Goal: Task Accomplishment & Management: Complete application form

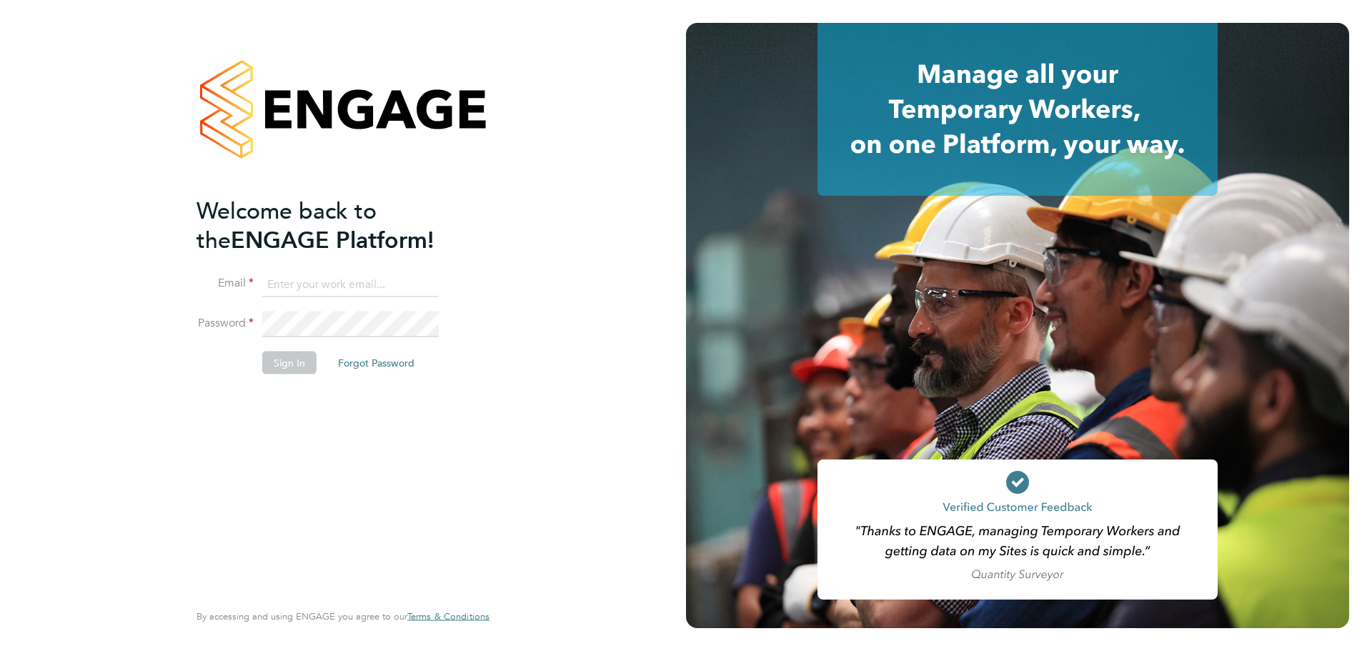
type input "joshua.james@vistry.co.uk"
click at [290, 365] on button "Sign In" at bounding box center [289, 363] width 54 height 23
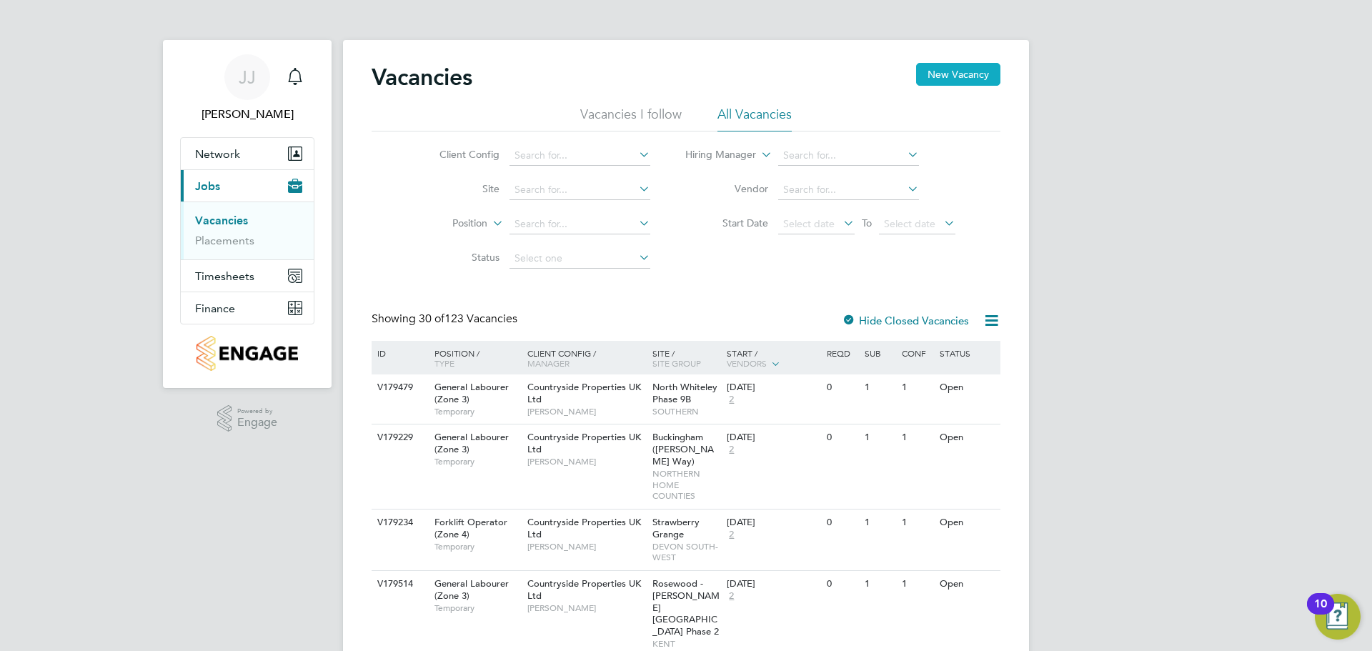
click at [973, 72] on button "New Vacancy" at bounding box center [958, 74] width 84 height 23
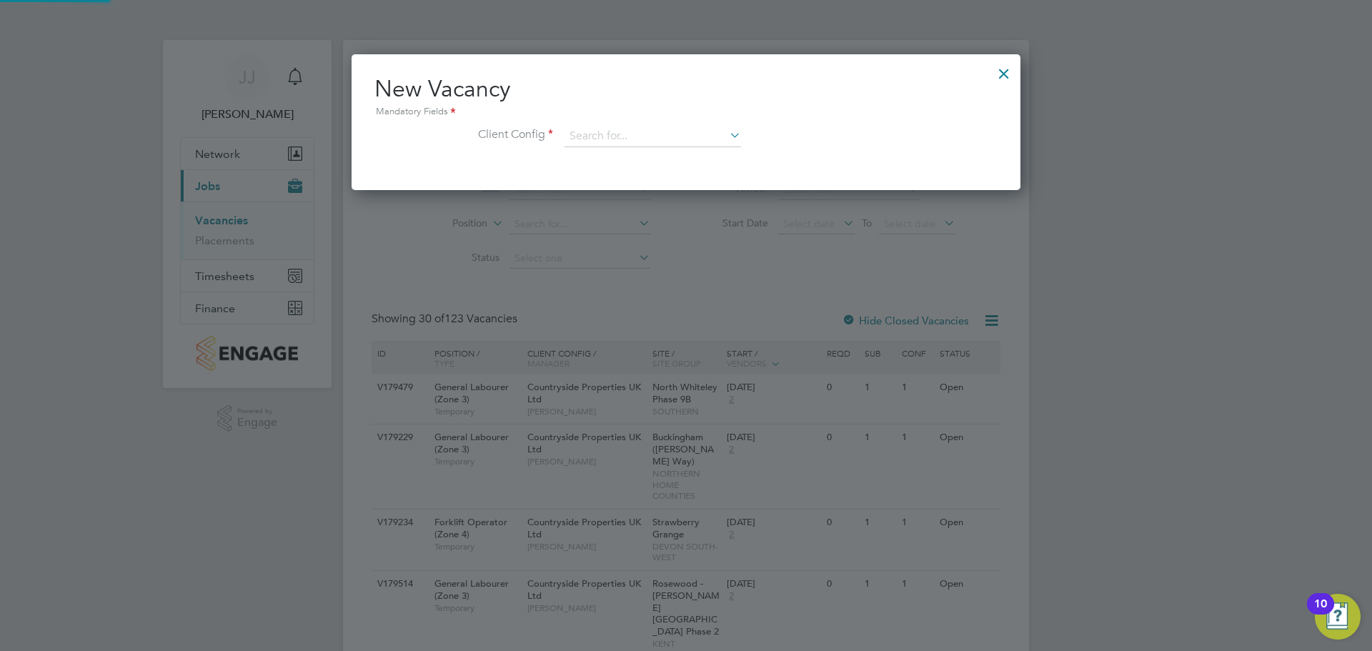
scroll to position [136, 670]
click at [595, 135] on input at bounding box center [653, 136] width 177 height 21
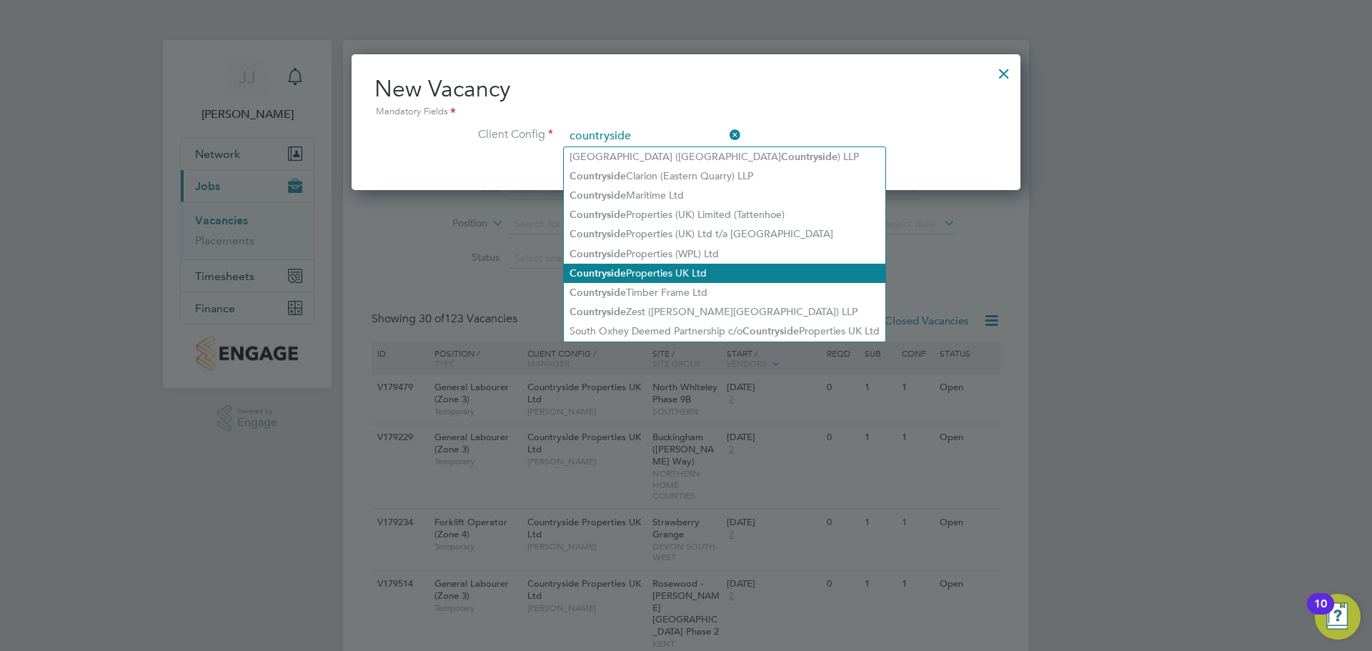
click at [657, 266] on li "Countryside Properties UK Ltd" at bounding box center [725, 273] width 322 height 19
type input "Countryside Properties UK Ltd"
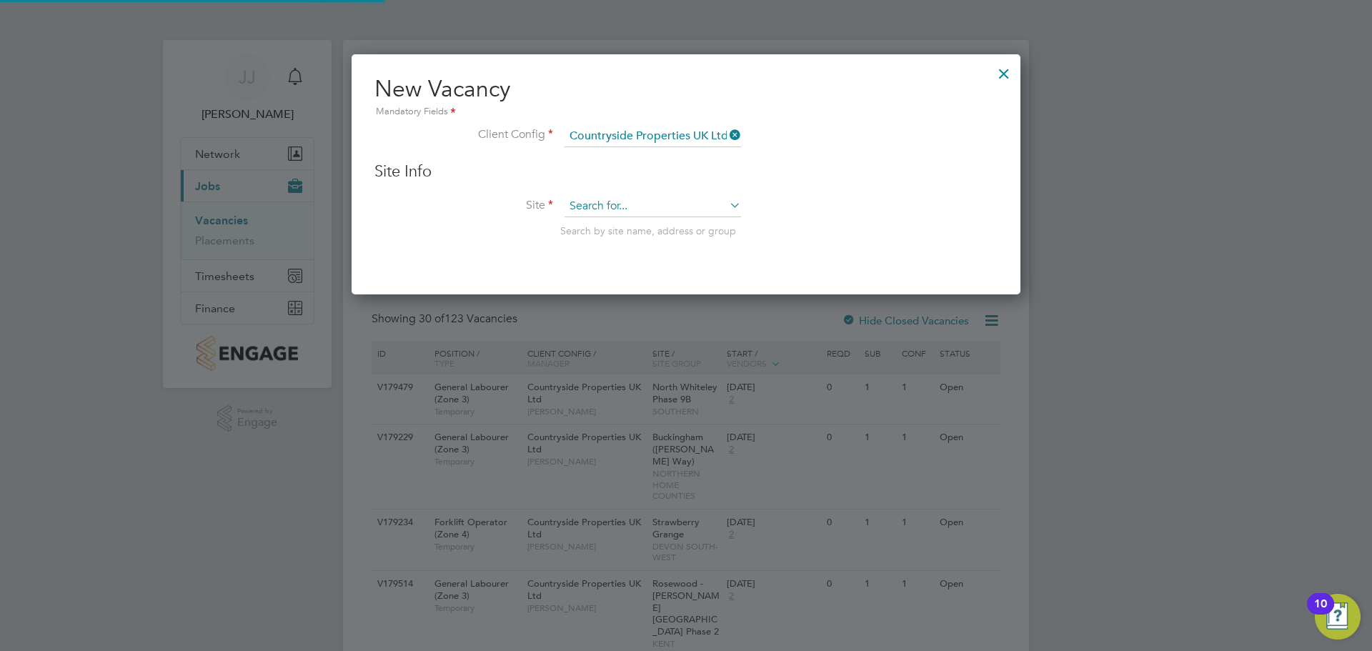
click at [617, 204] on input at bounding box center [653, 206] width 177 height 21
click at [623, 264] on li "Thanet Phase 5 - Linden" at bounding box center [653, 266] width 178 height 19
type input "Thanet Phase 5 - Linden"
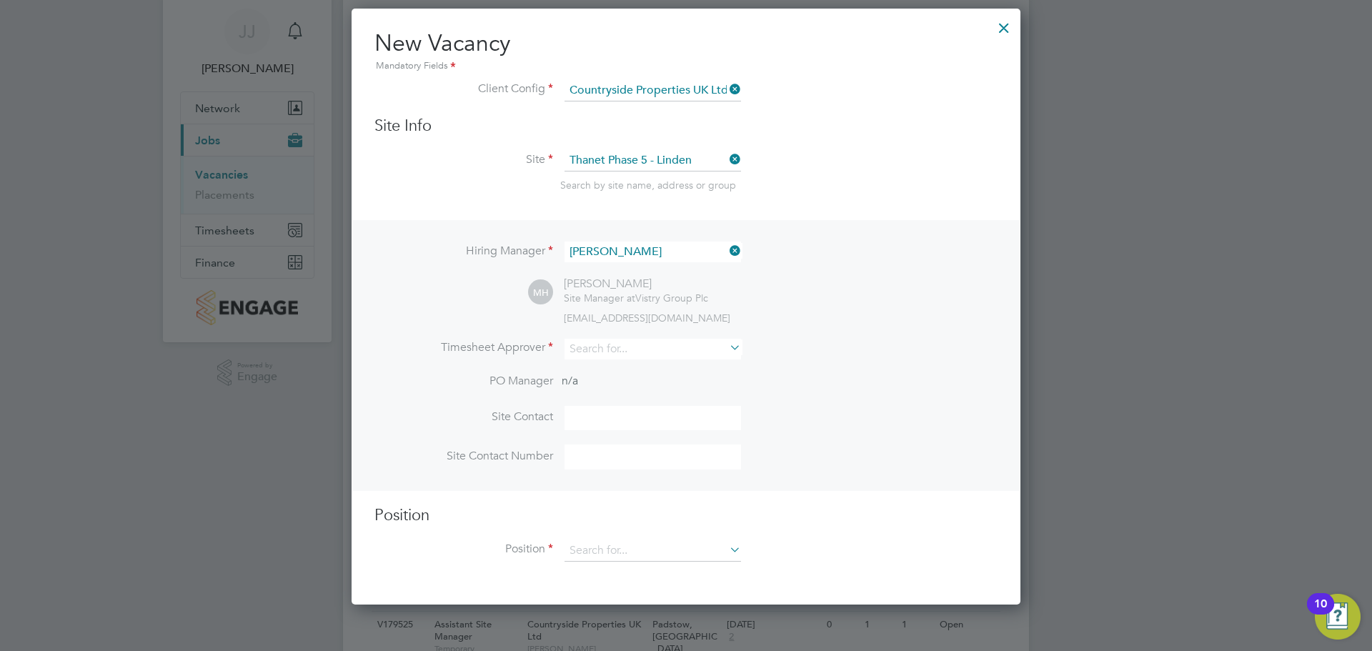
scroll to position [71, 0]
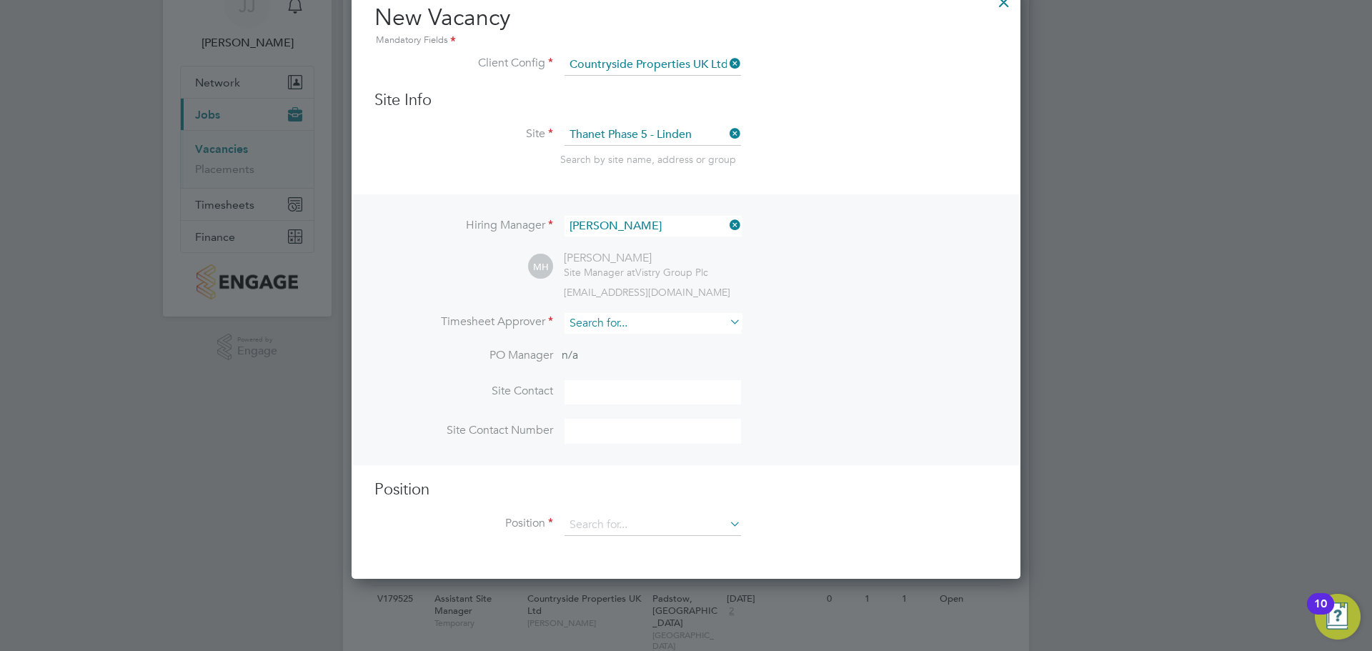
click at [602, 327] on input at bounding box center [653, 323] width 177 height 21
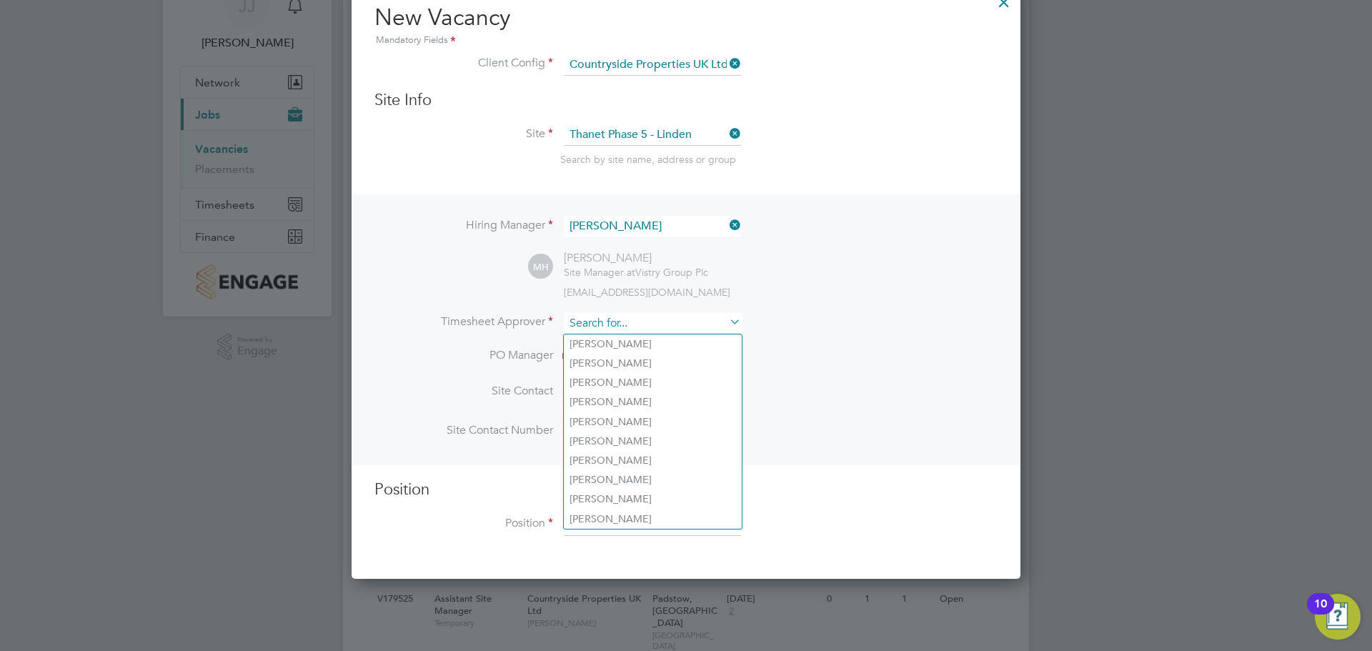
click at [596, 327] on input at bounding box center [653, 323] width 177 height 21
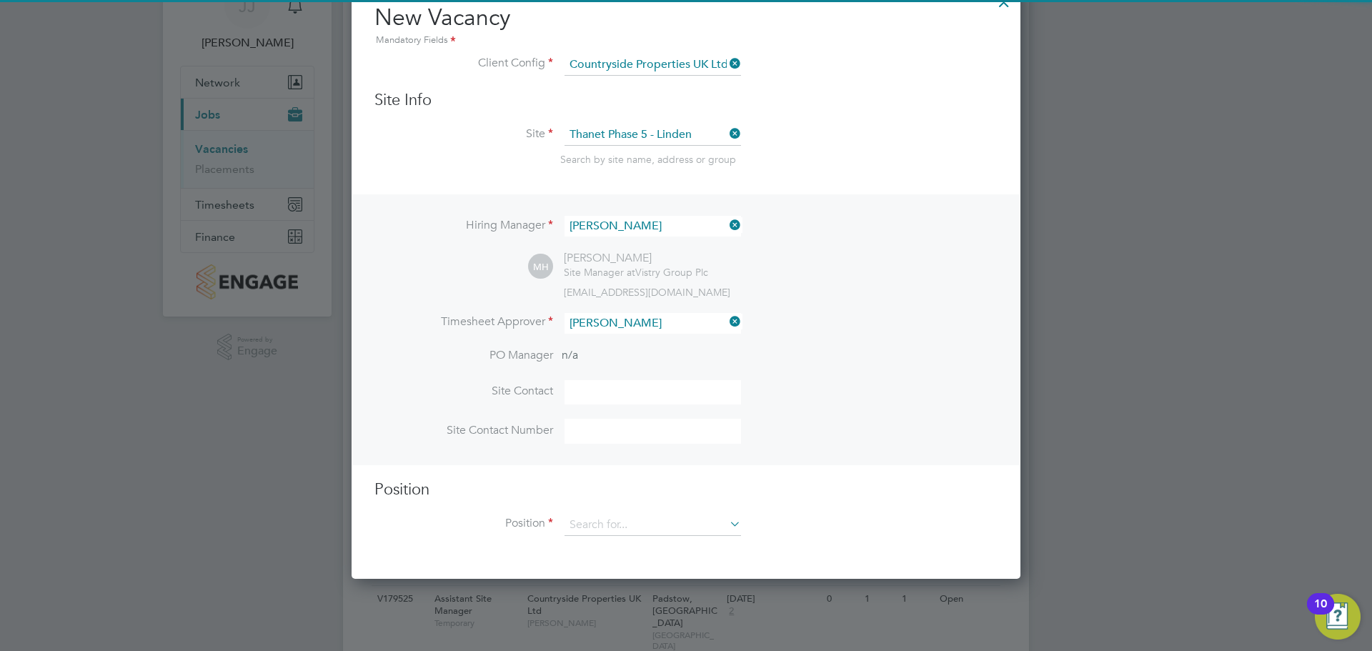
click at [592, 338] on li "[PERSON_NAME]" at bounding box center [654, 343] width 180 height 19
type input "[PERSON_NAME]"
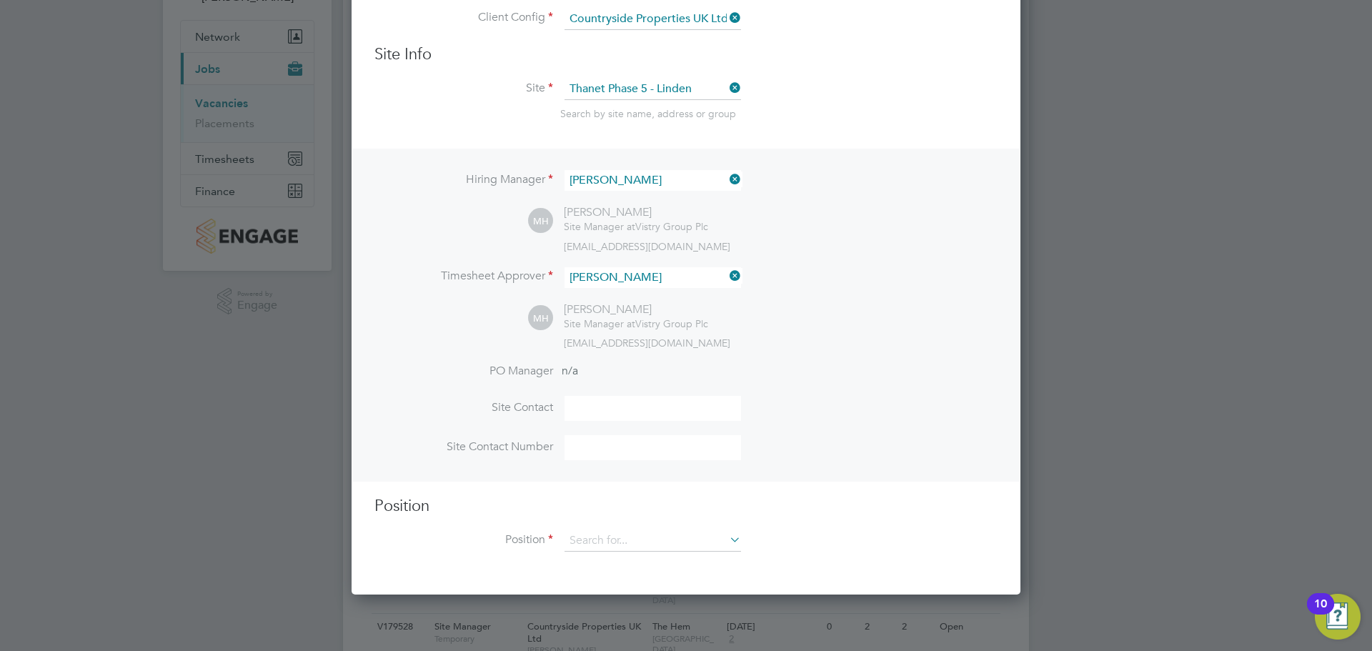
scroll to position [214, 0]
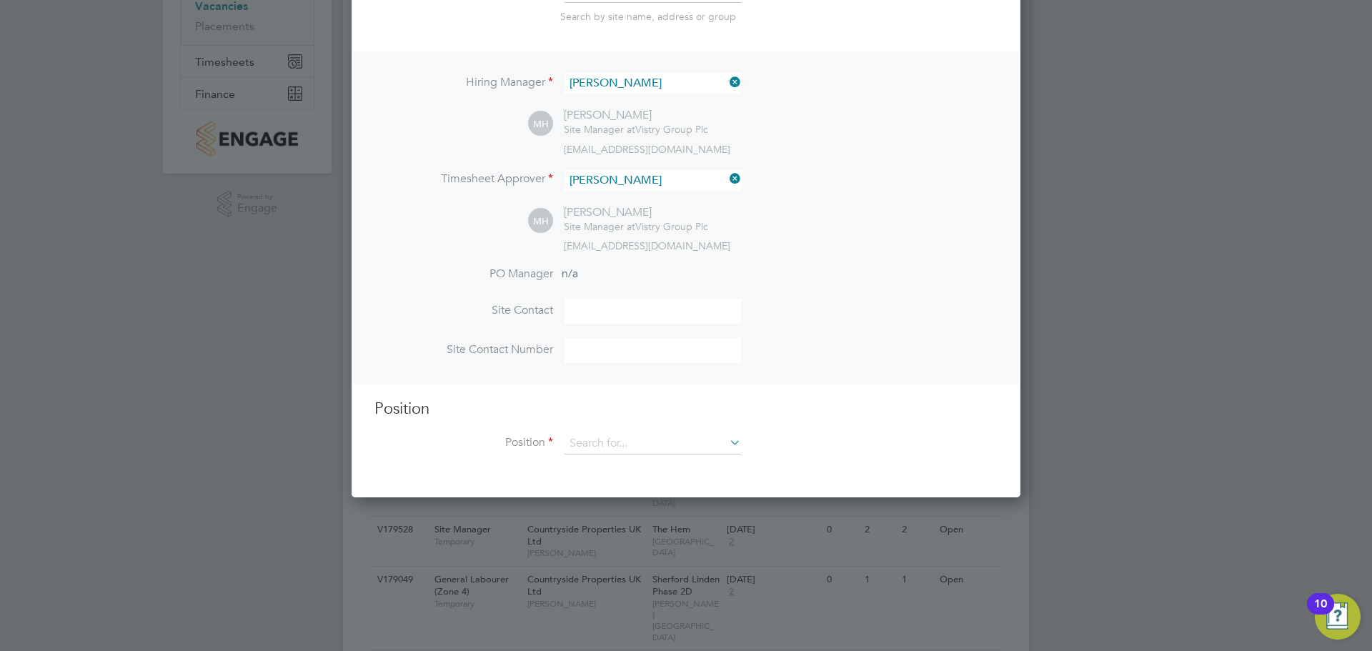
click at [589, 311] on input at bounding box center [653, 311] width 177 height 25
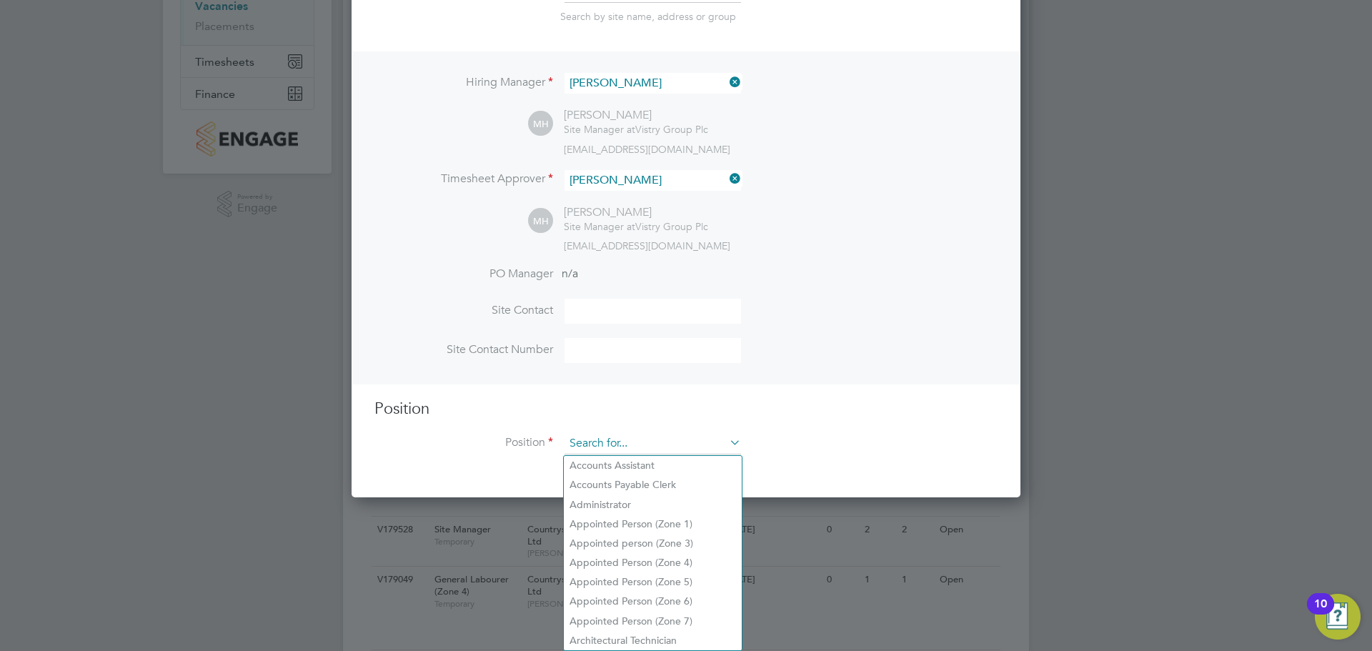
click at [587, 450] on input at bounding box center [653, 443] width 177 height 21
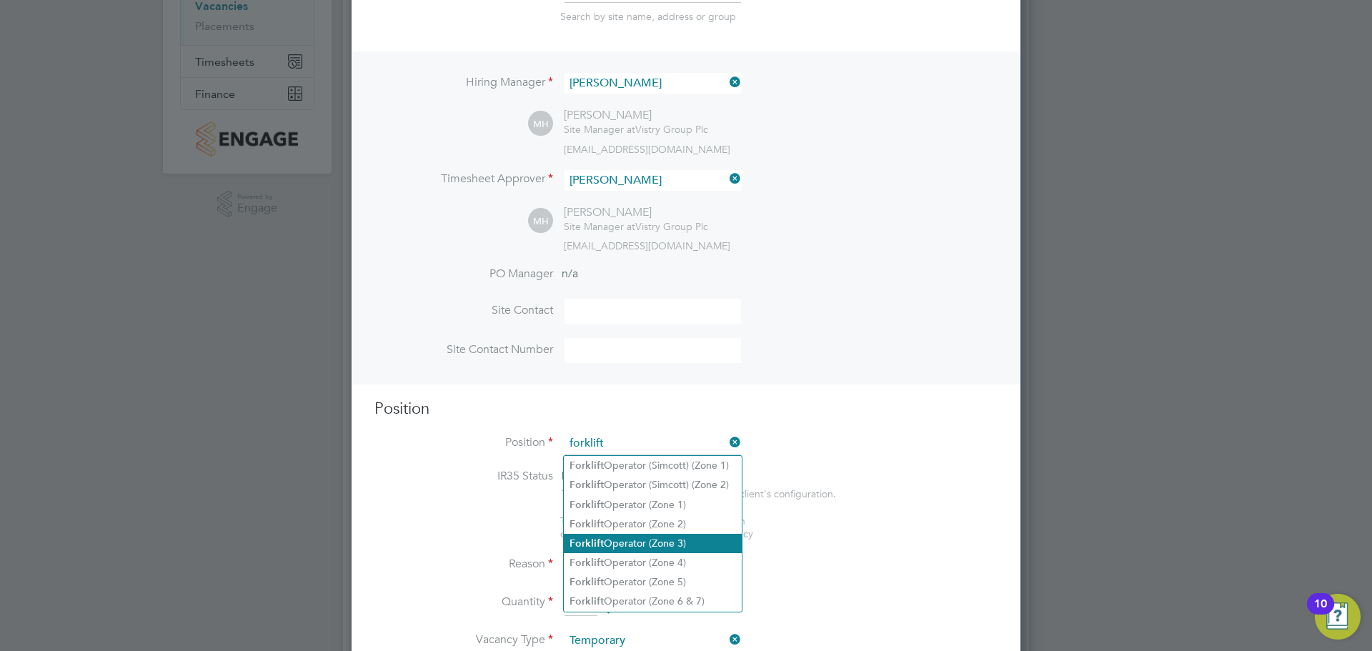
click at [687, 539] on li "Forklift Operator (Zone 3)" at bounding box center [653, 543] width 178 height 19
type input "Forklift Operator (Zone 3)"
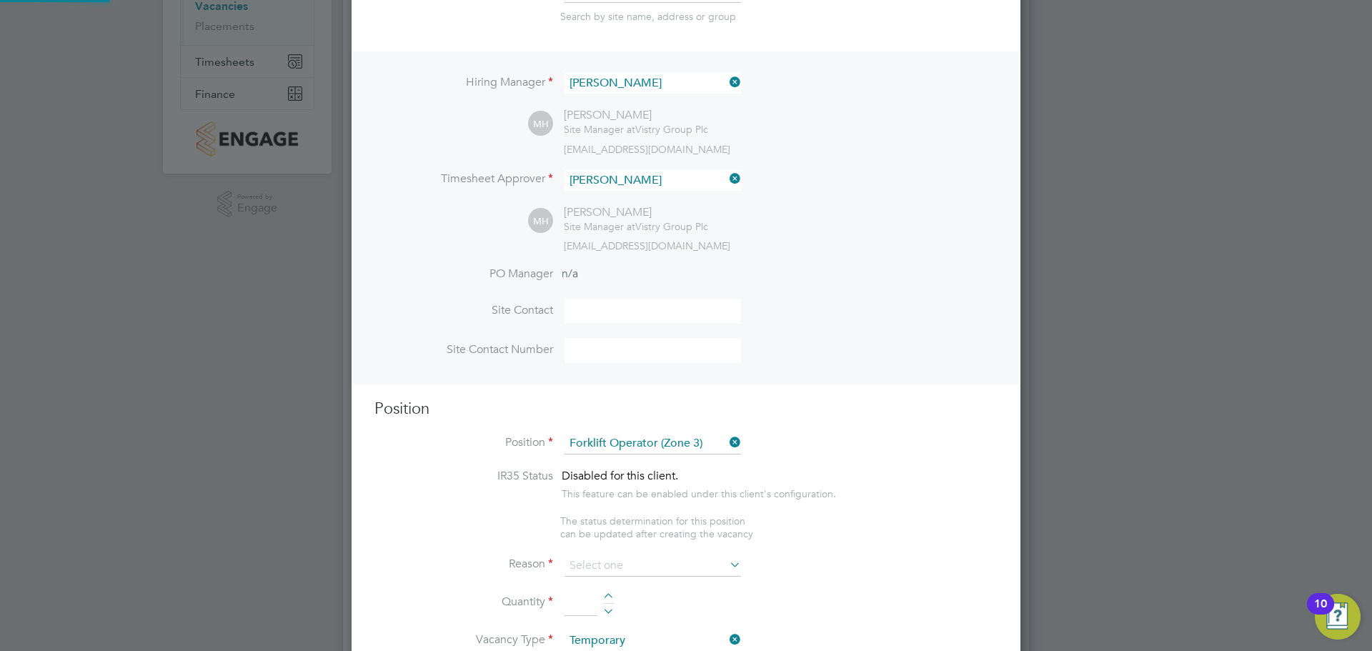
type textarea "• Operate construction machinery • Delivering large quantities of materials to …"
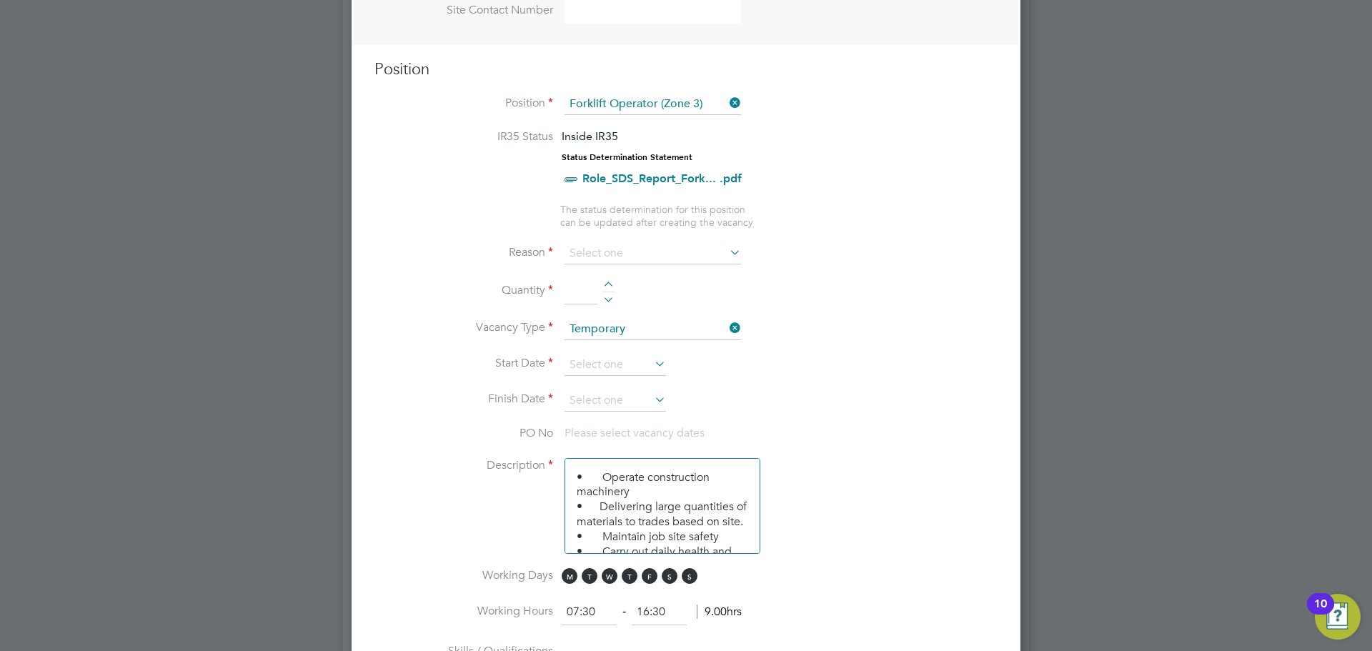
scroll to position [572, 0]
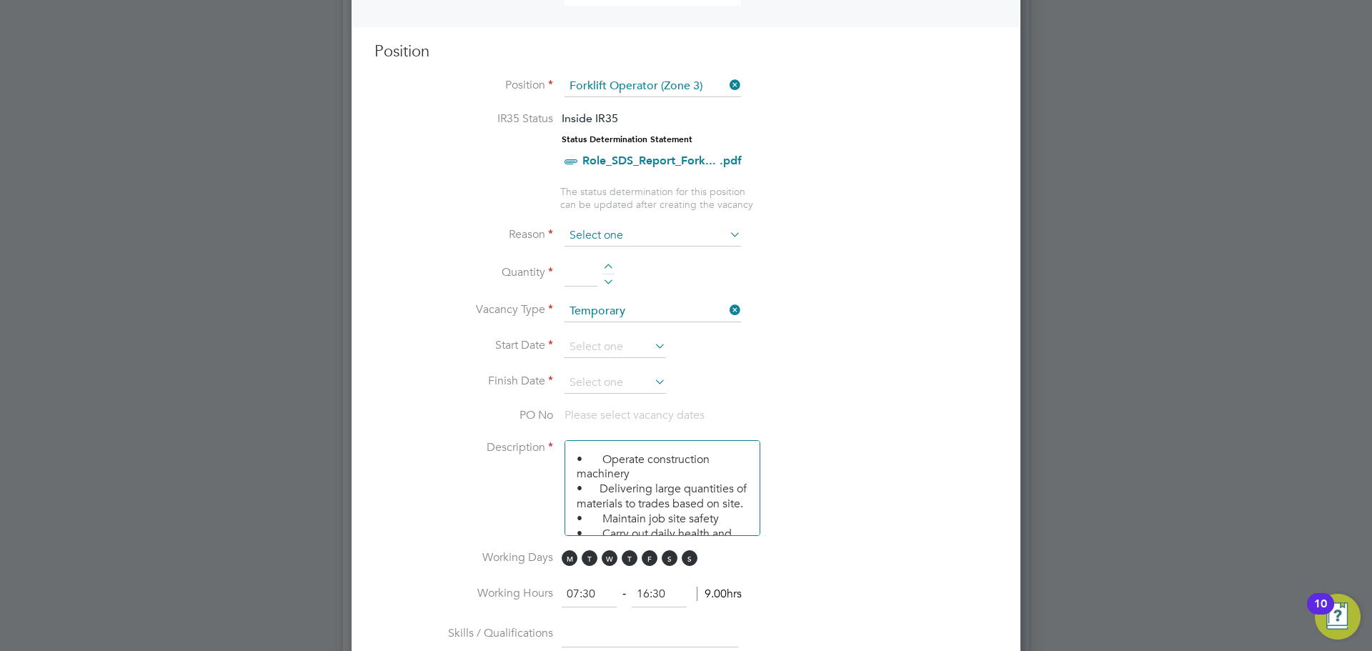
click at [595, 232] on input at bounding box center [653, 235] width 177 height 21
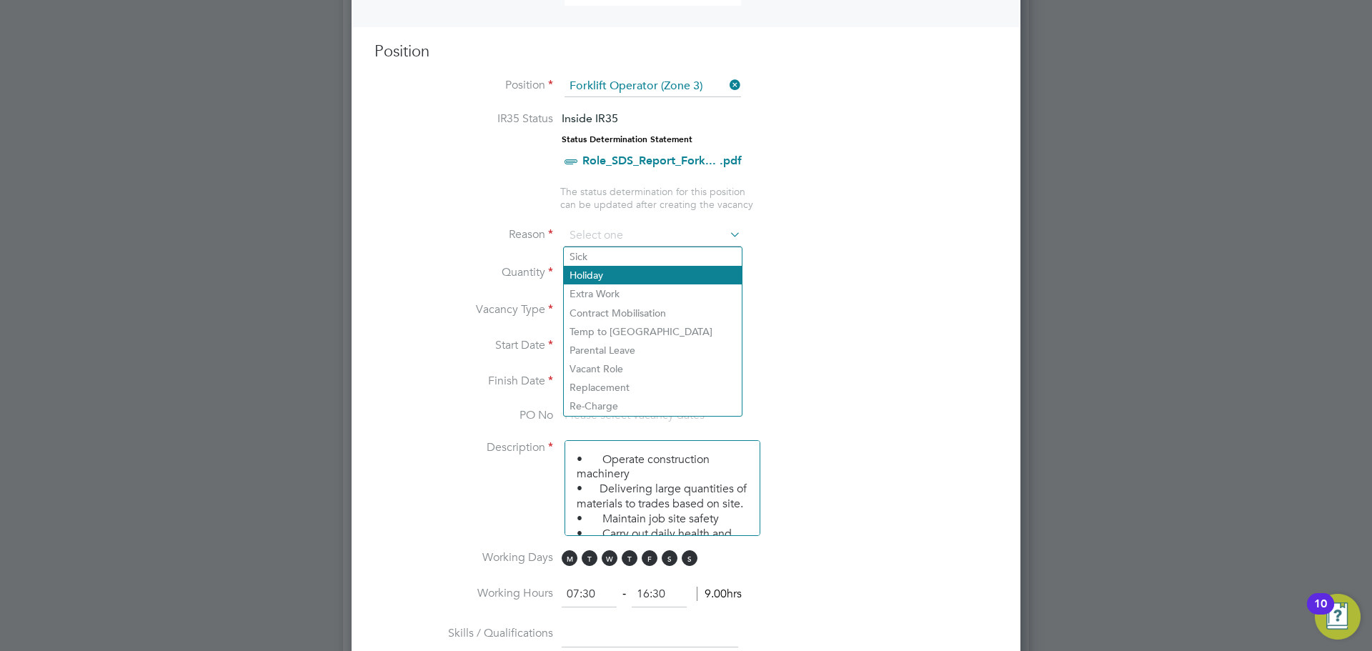
click at [595, 272] on li "Holiday" at bounding box center [653, 275] width 178 height 19
type input "Holiday"
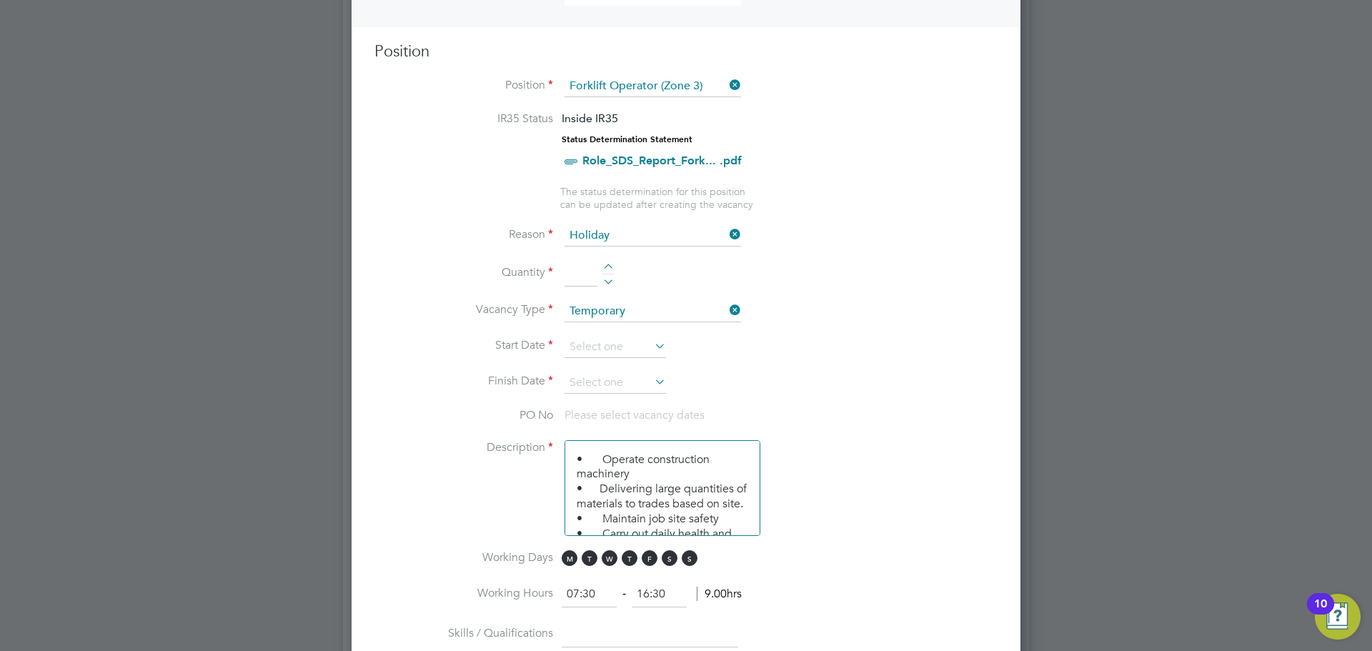
click at [581, 272] on input at bounding box center [581, 274] width 33 height 26
type input "1"
drag, startPoint x: 920, startPoint y: 280, endPoint x: 901, endPoint y: 280, distance: 19.3
click at [915, 280] on li "Quantity 1" at bounding box center [685, 281] width 623 height 40
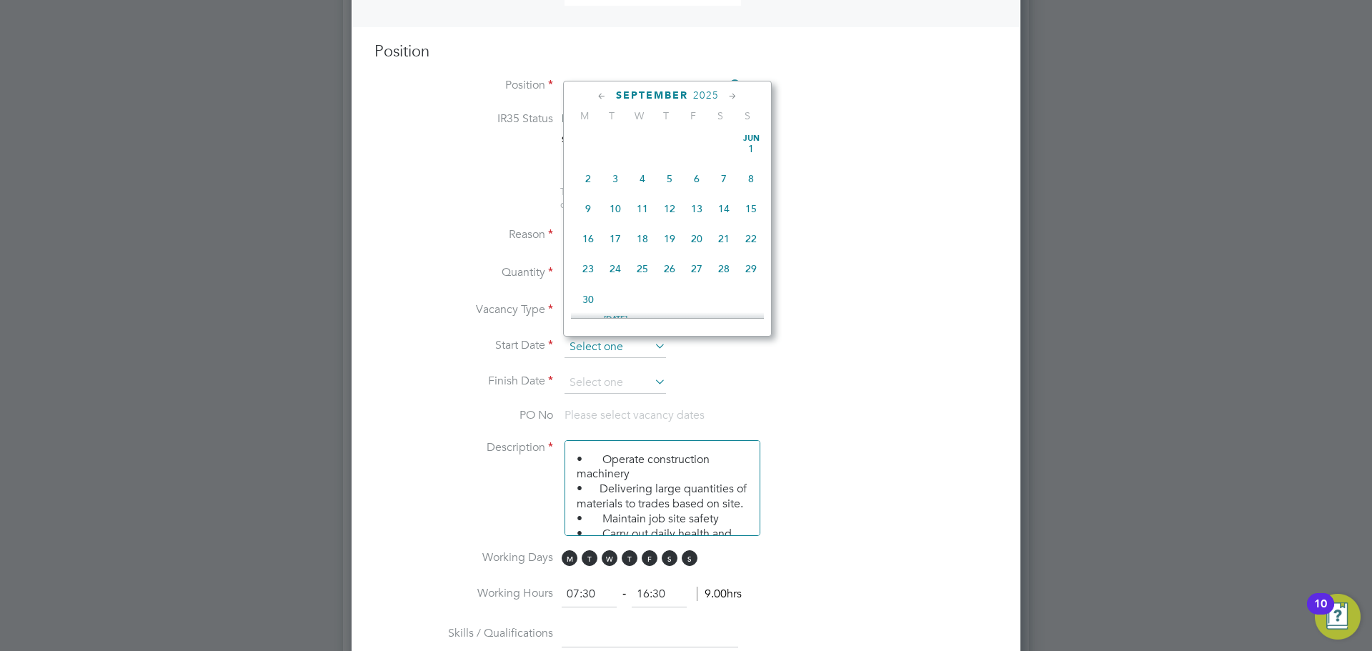
click at [586, 346] on input at bounding box center [615, 347] width 101 height 21
click at [640, 175] on span "27" at bounding box center [642, 167] width 27 height 27
type input "[DATE]"
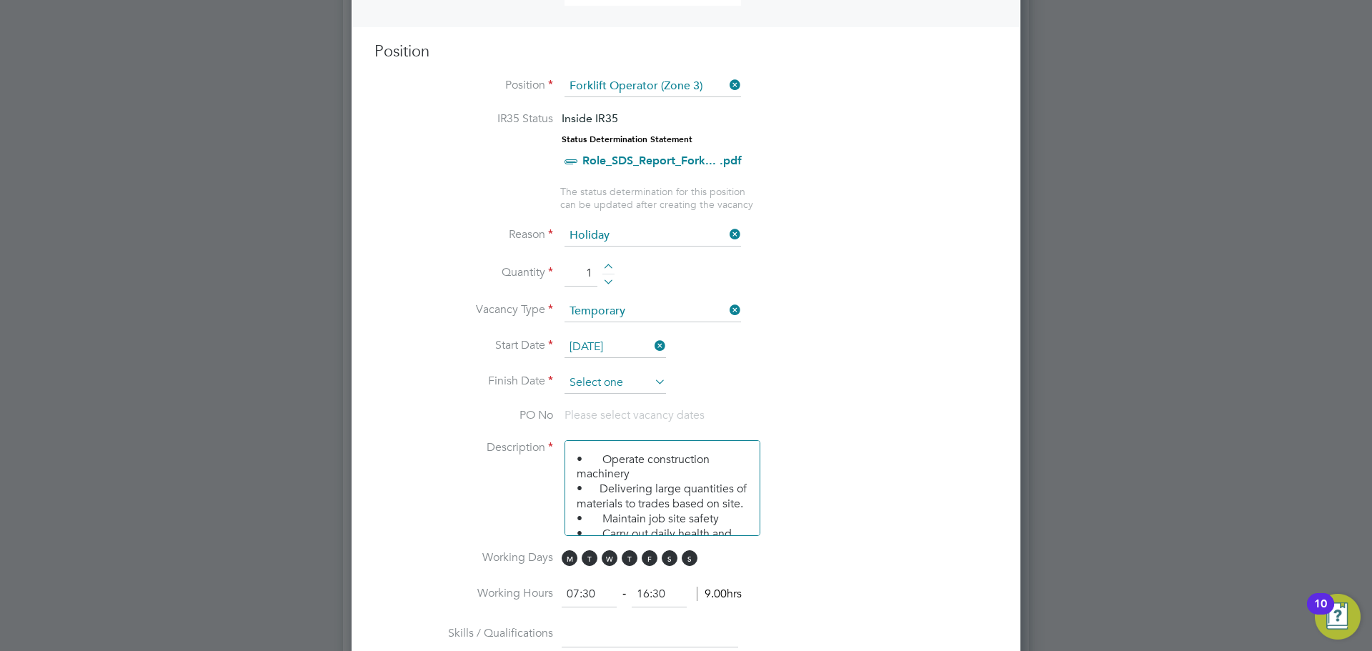
drag, startPoint x: 597, startPoint y: 368, endPoint x: 592, endPoint y: 380, distance: 13.1
click at [595, 370] on li "Start Date [DATE]" at bounding box center [685, 355] width 623 height 36
click at [592, 382] on input at bounding box center [615, 382] width 101 height 21
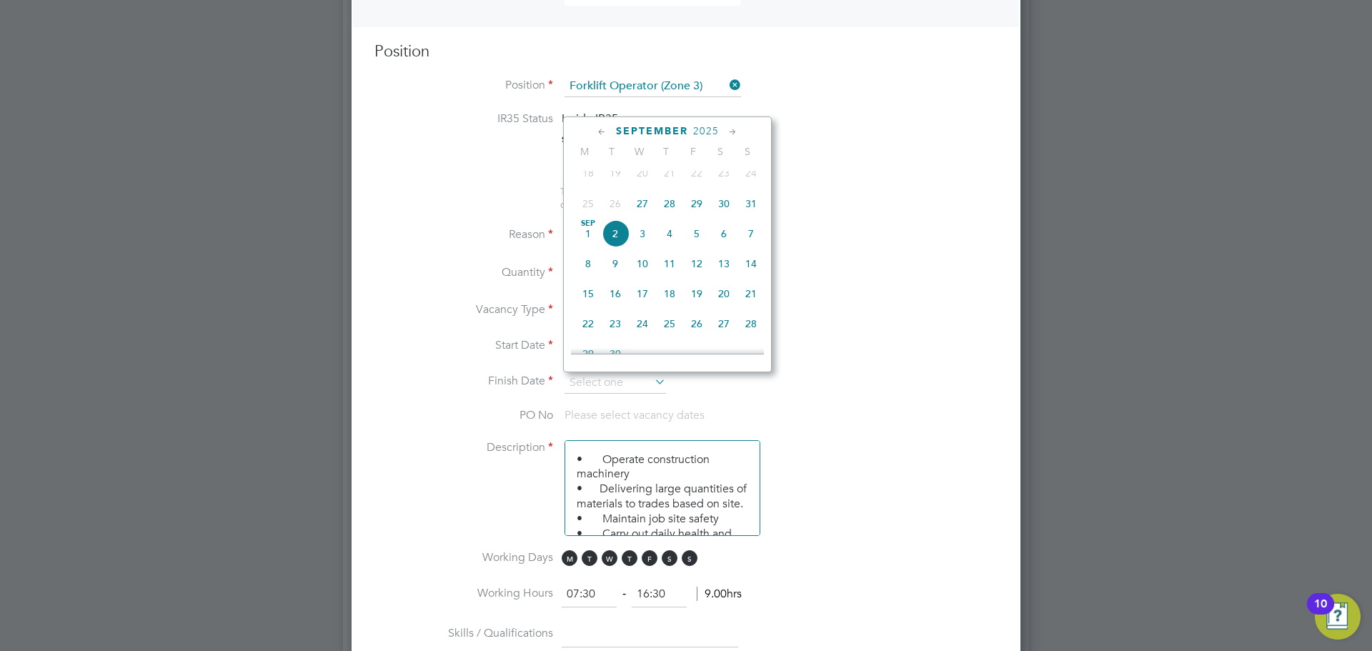
click at [695, 215] on span "29" at bounding box center [696, 203] width 27 height 27
type input "[DATE]"
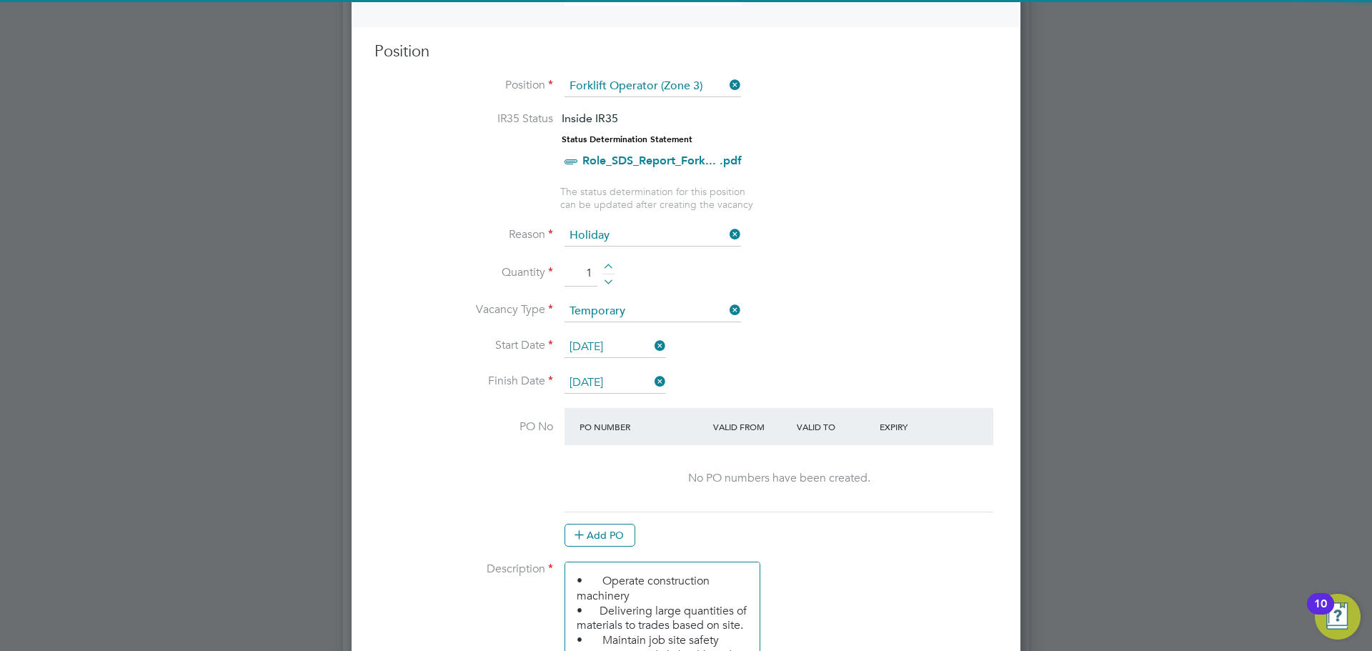
click at [880, 337] on li "Start Date [DATE]" at bounding box center [685, 355] width 623 height 36
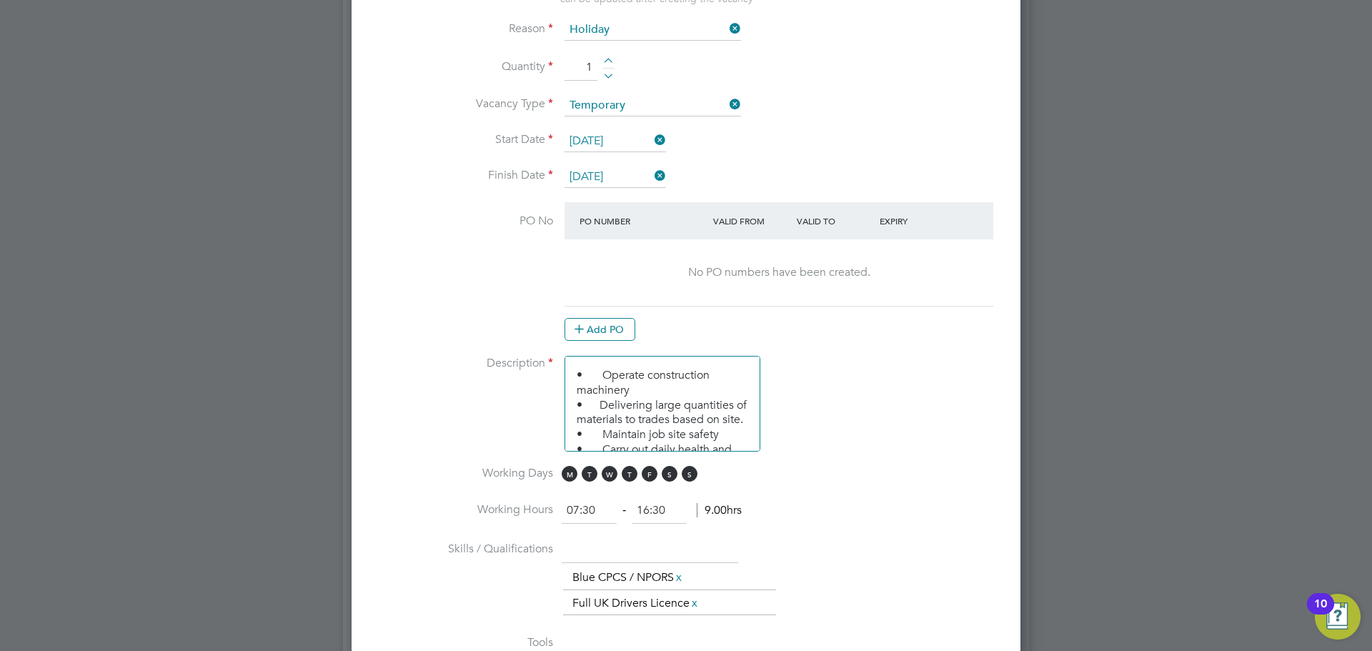
scroll to position [786, 0]
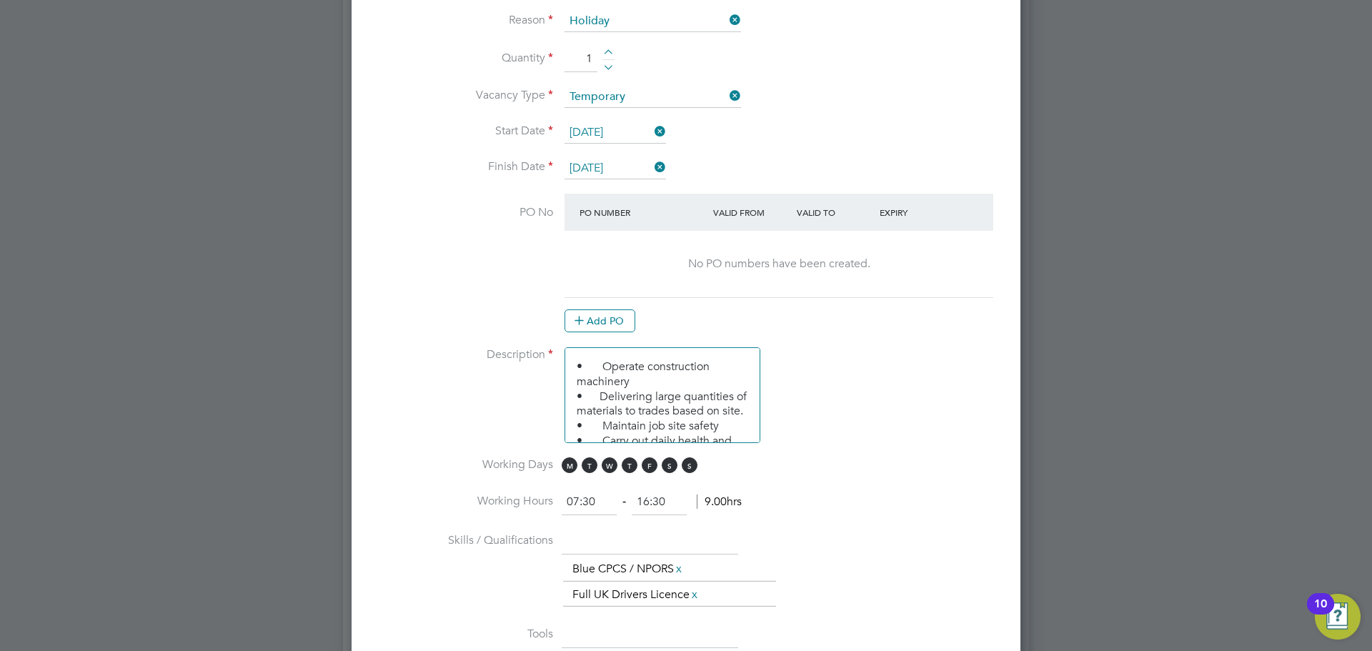
click at [753, 272] on div "No PO numbers have been created." at bounding box center [779, 264] width 400 height 15
click at [603, 315] on button "Add PO" at bounding box center [600, 320] width 71 height 23
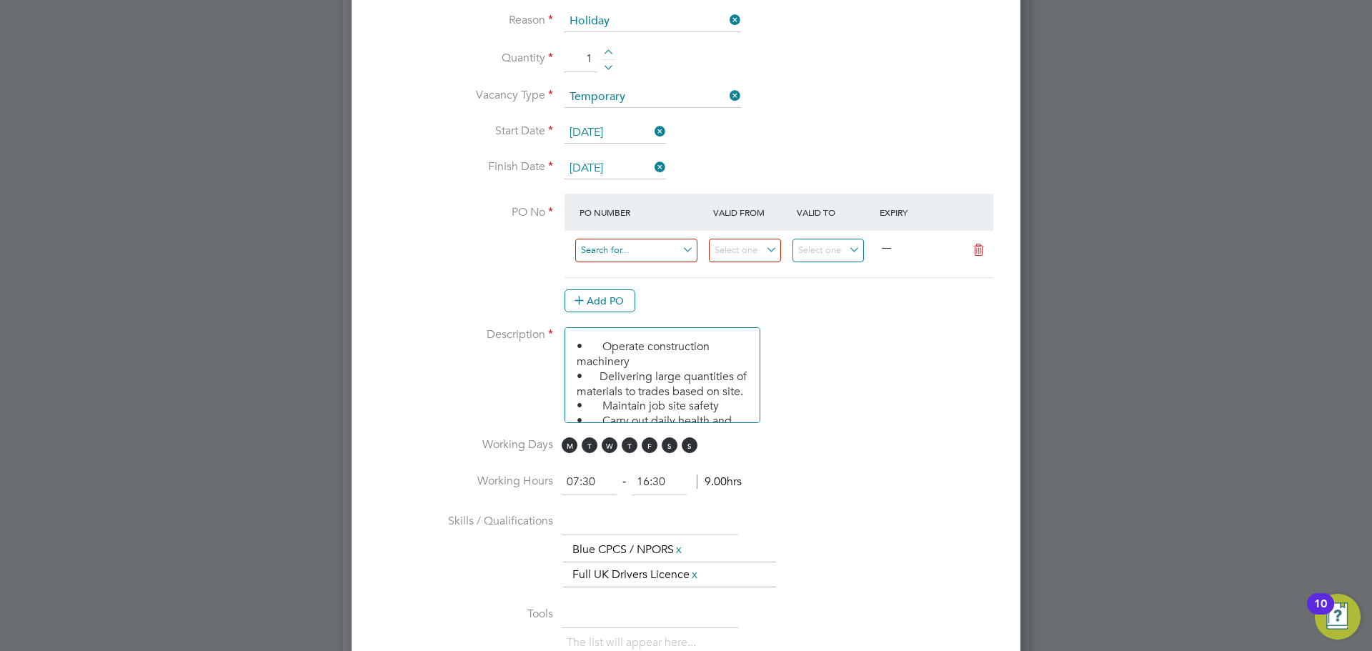
click at [607, 250] on input at bounding box center [636, 251] width 122 height 24
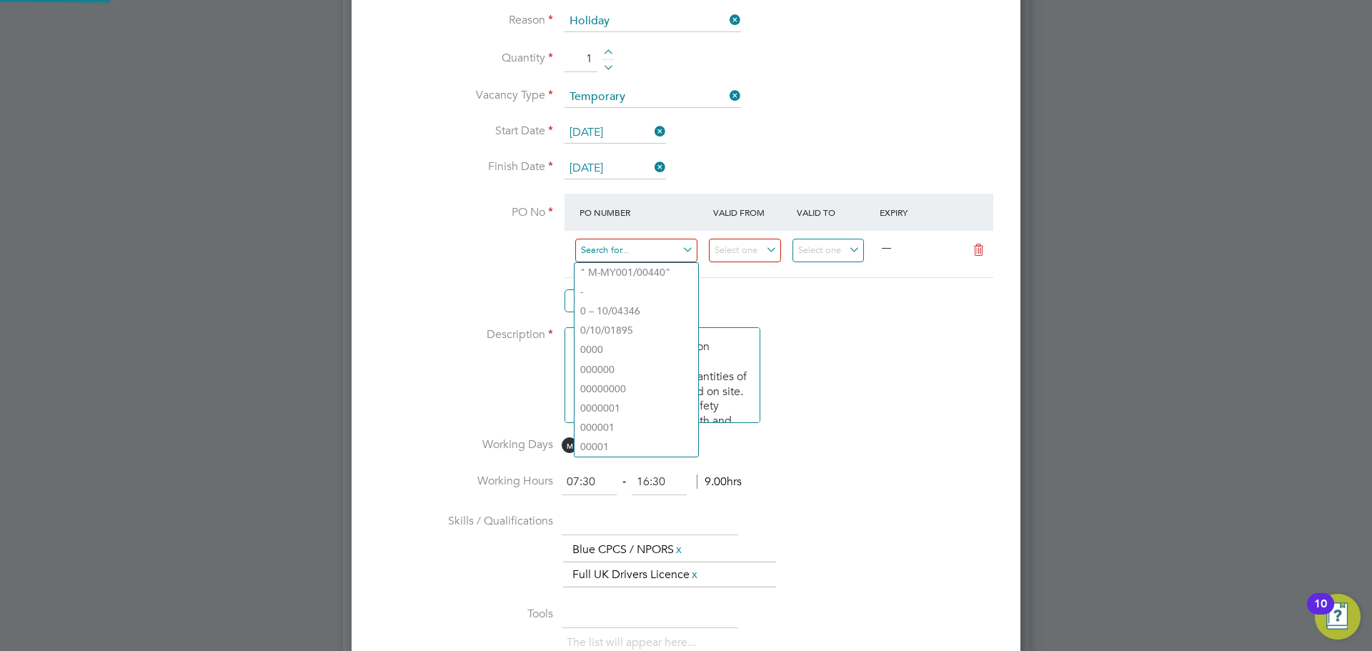
paste input "S-L6004/00833"
type input "S-L6004/00833"
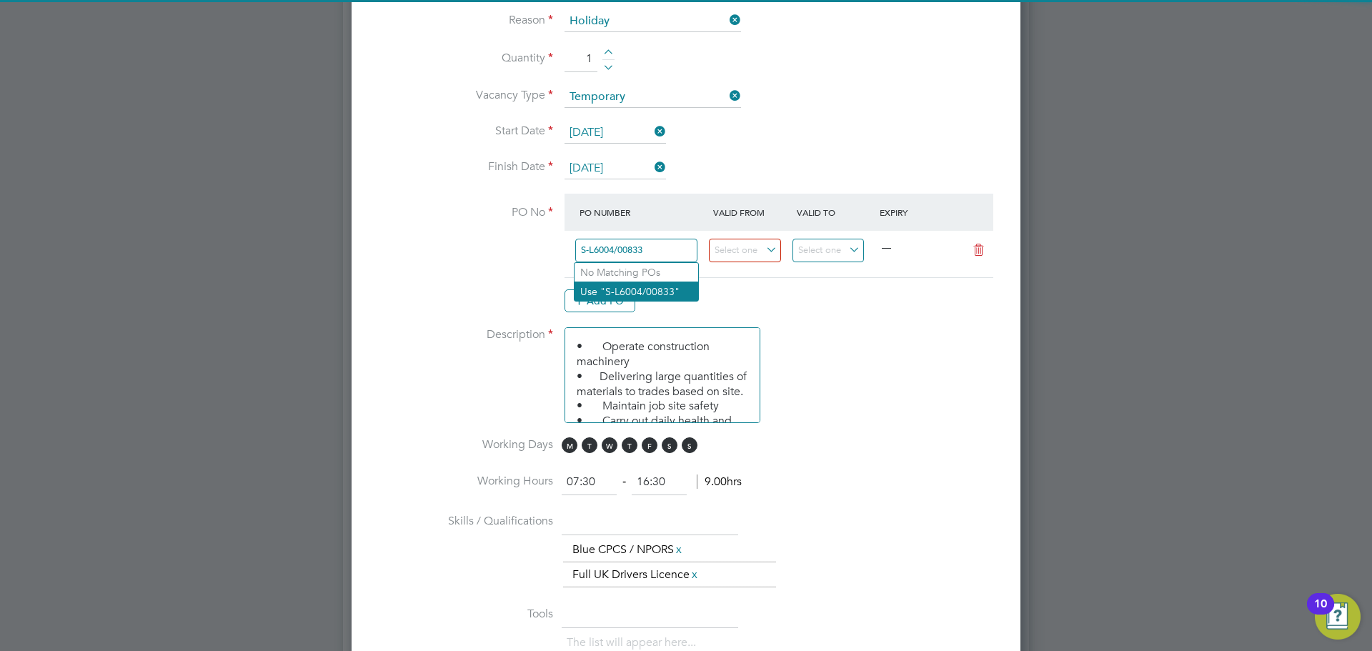
click at [655, 287] on li "Use "S-L6004/00833"" at bounding box center [637, 291] width 124 height 19
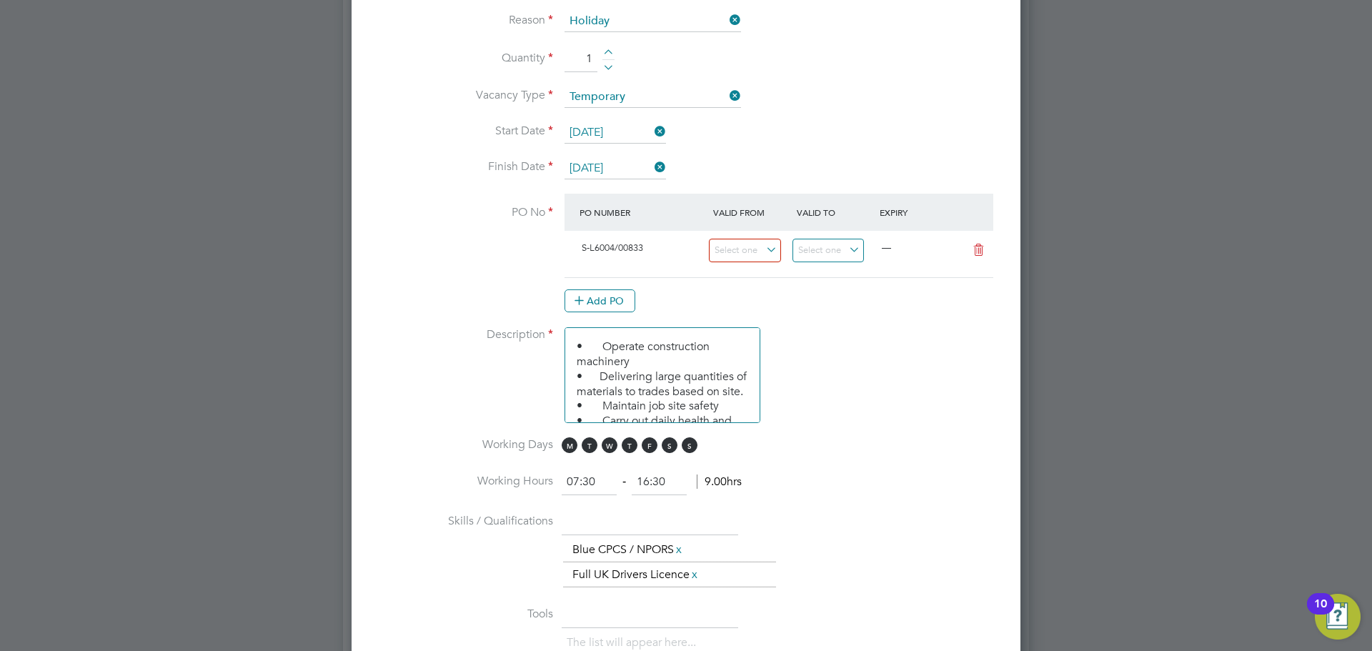
scroll to position [24, 134]
click at [742, 253] on input at bounding box center [745, 251] width 72 height 24
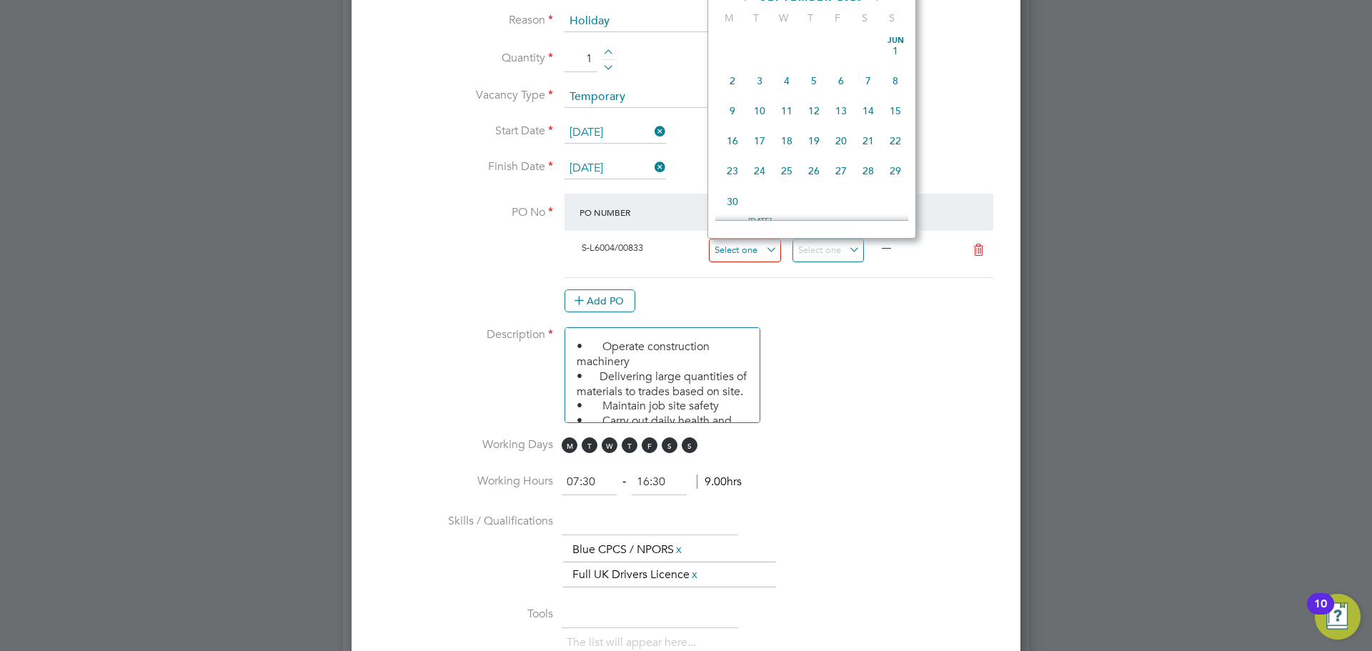
scroll to position [433, 0]
click at [785, 79] on span "27" at bounding box center [786, 69] width 27 height 27
type input "[DATE]"
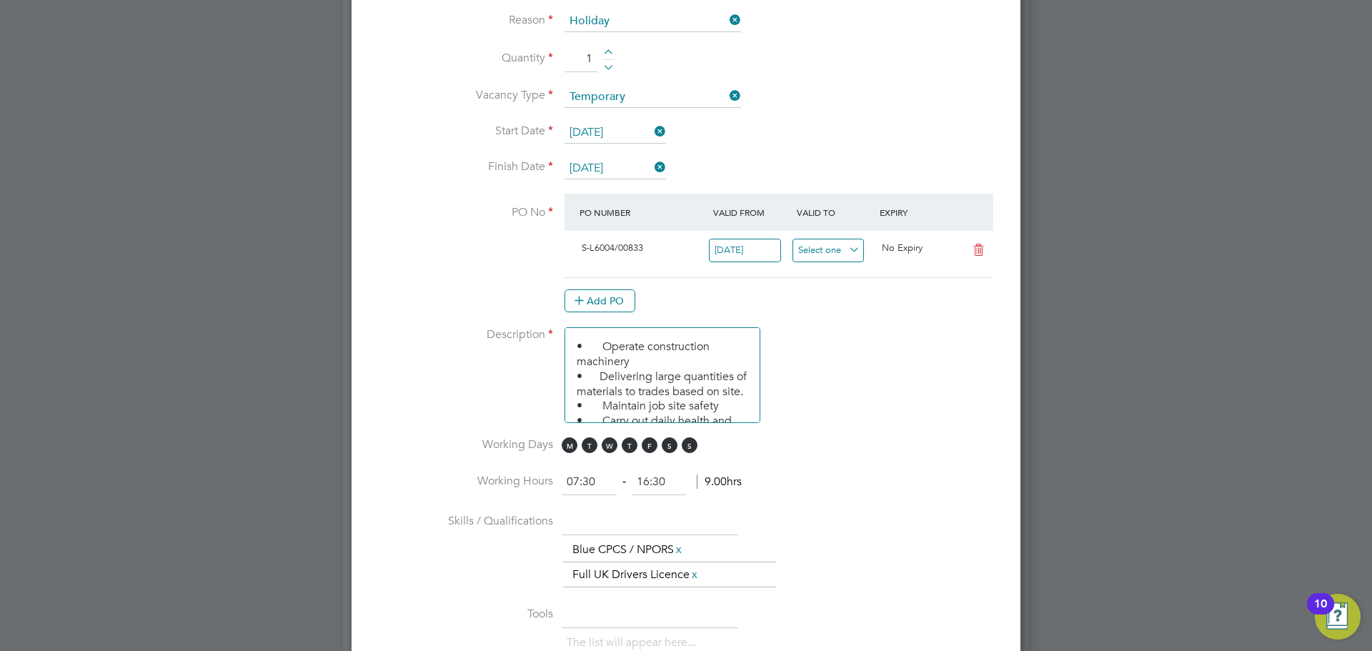
click at [834, 255] on input at bounding box center [829, 251] width 72 height 24
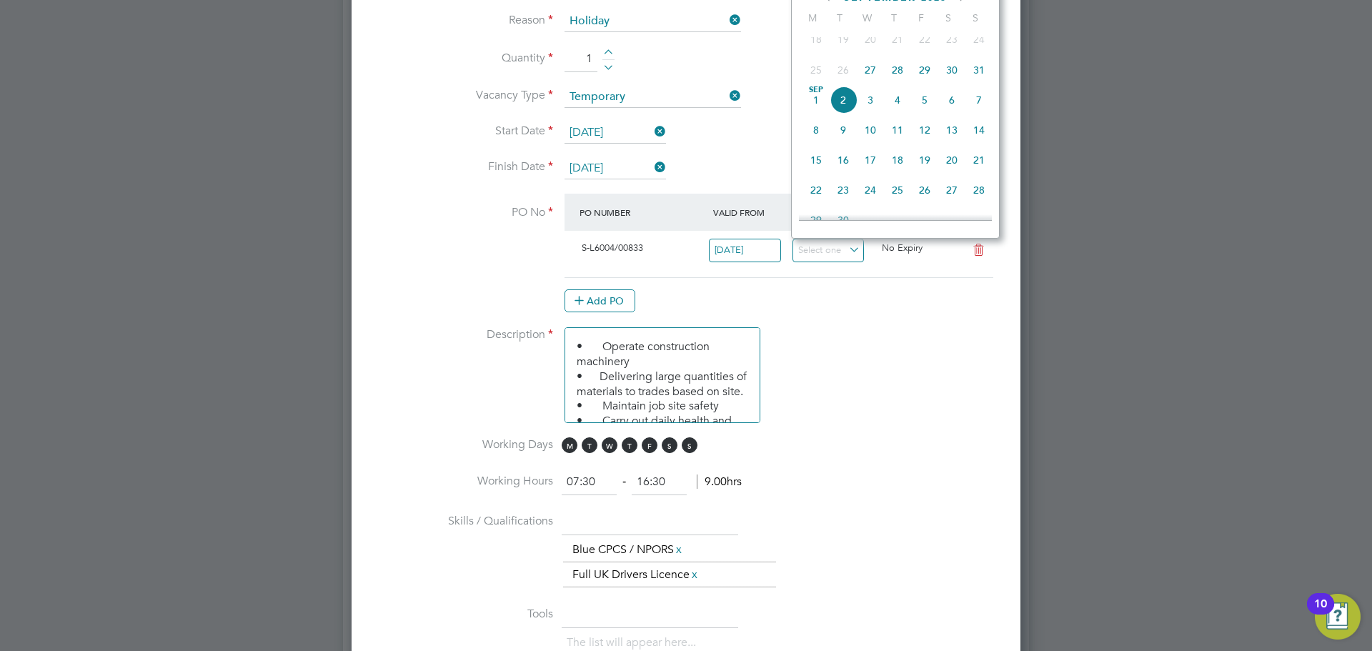
click at [925, 76] on span "29" at bounding box center [924, 69] width 27 height 27
type input "[DATE]"
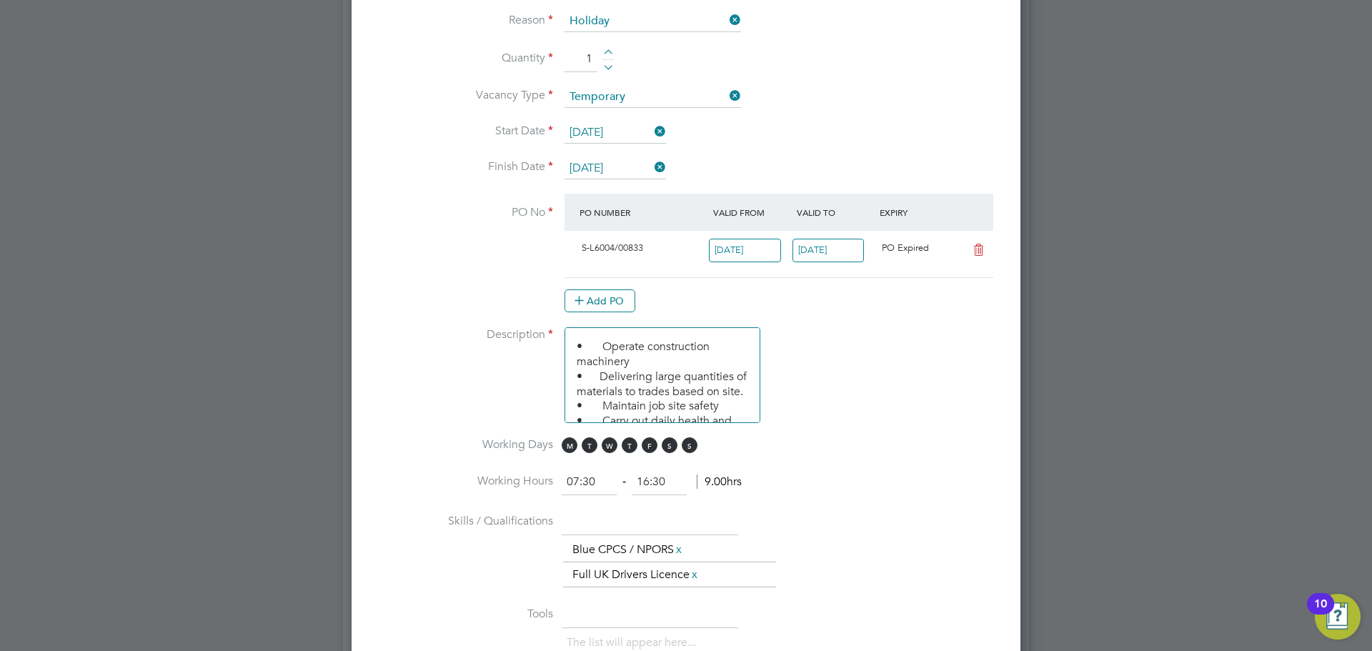
click at [927, 352] on li "Description • Operate construction machinery • Delivering large quantities of m…" at bounding box center [685, 382] width 623 height 110
click at [830, 349] on li "Description • Operate construction machinery • Delivering large quantities of m…" at bounding box center [685, 382] width 623 height 110
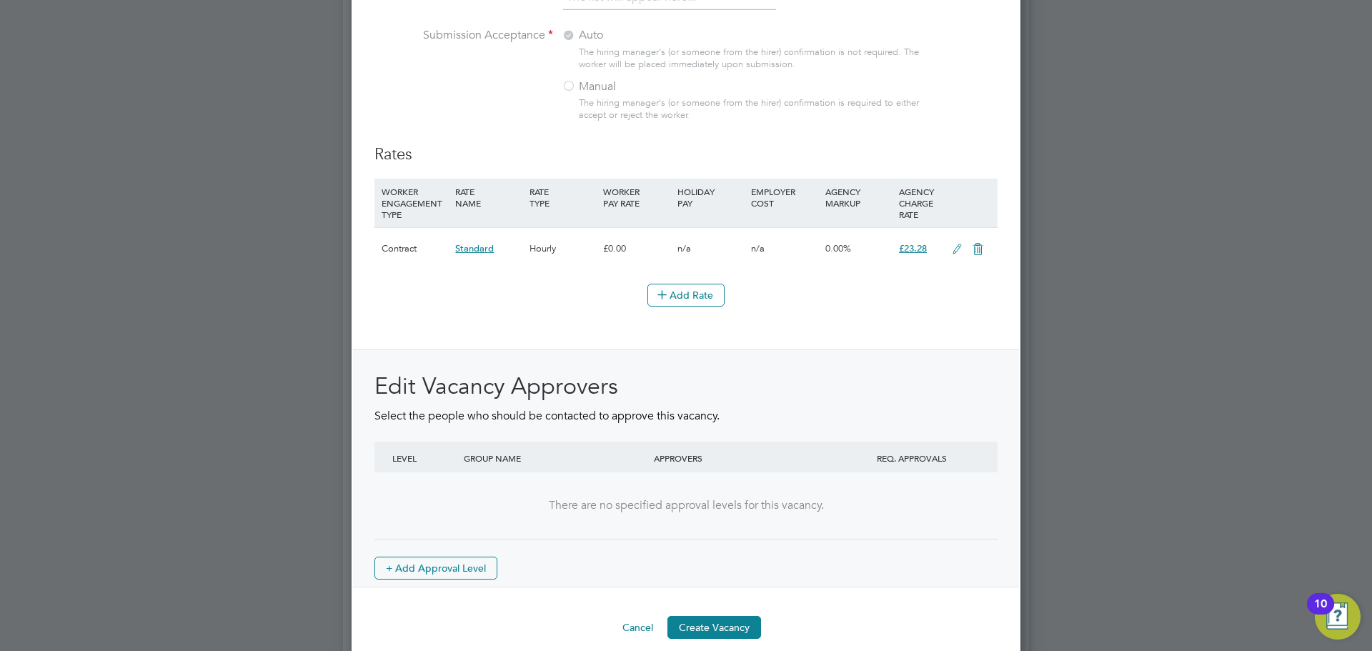
scroll to position [1589, 0]
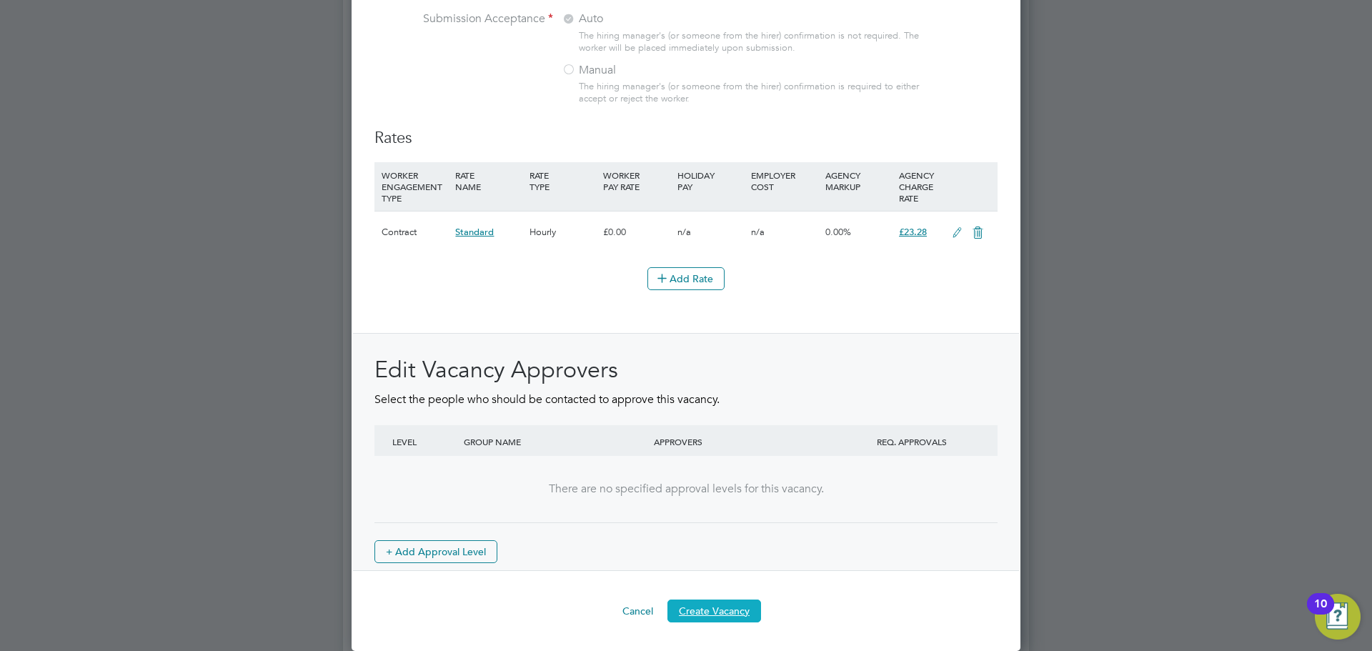
click at [735, 609] on button "Create Vacancy" at bounding box center [714, 611] width 94 height 23
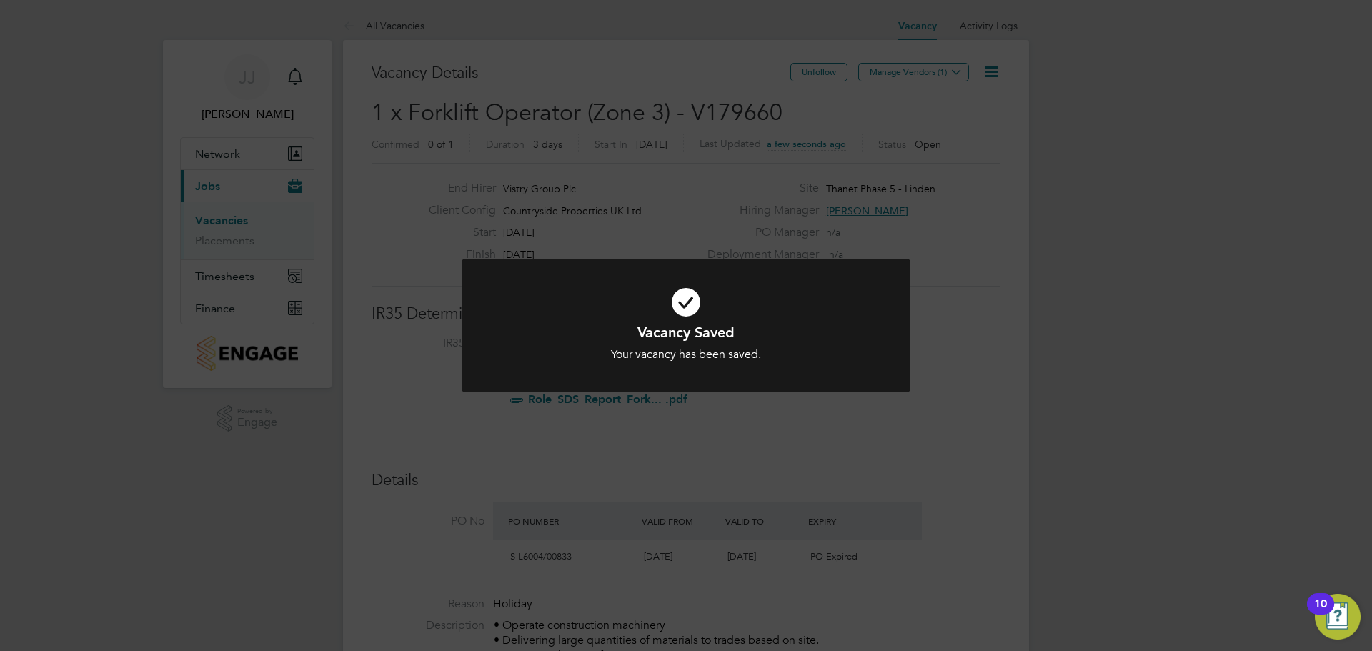
click at [412, 99] on div "Vacancy Saved Your vacancy has been saved. Cancel Okay" at bounding box center [686, 325] width 1372 height 651
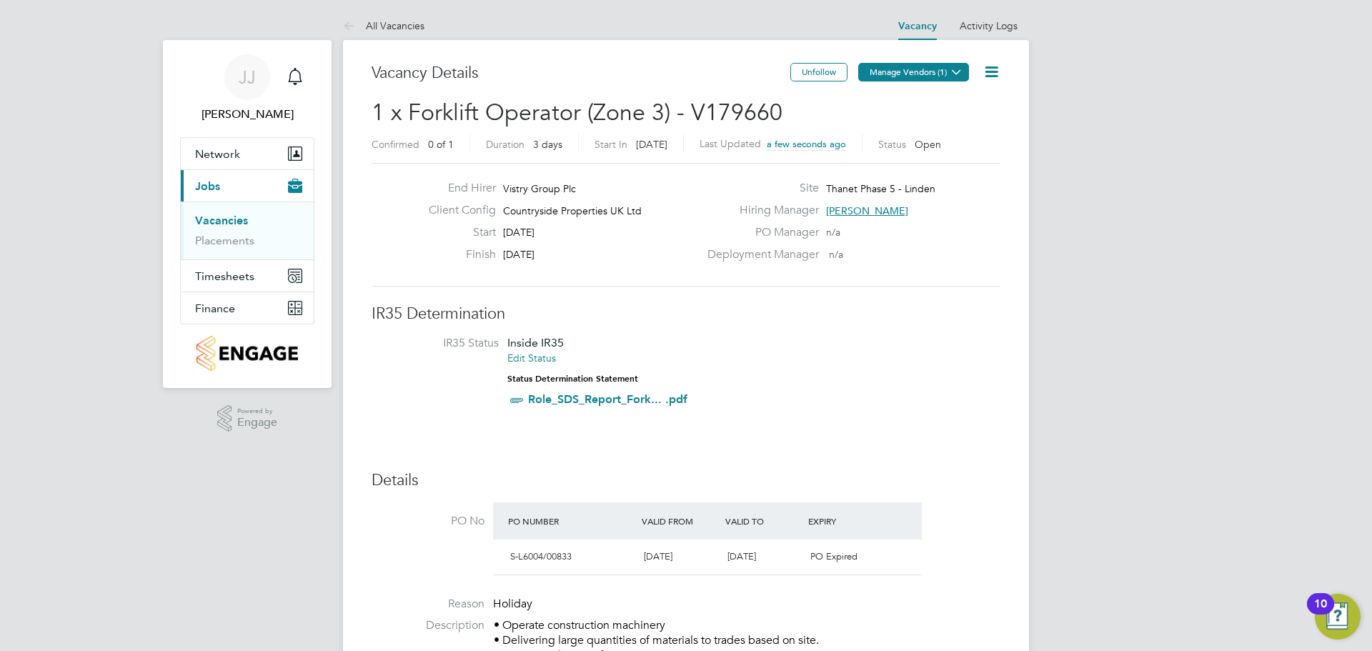
click at [940, 73] on button "Manage Vendors (1)" at bounding box center [913, 72] width 111 height 19
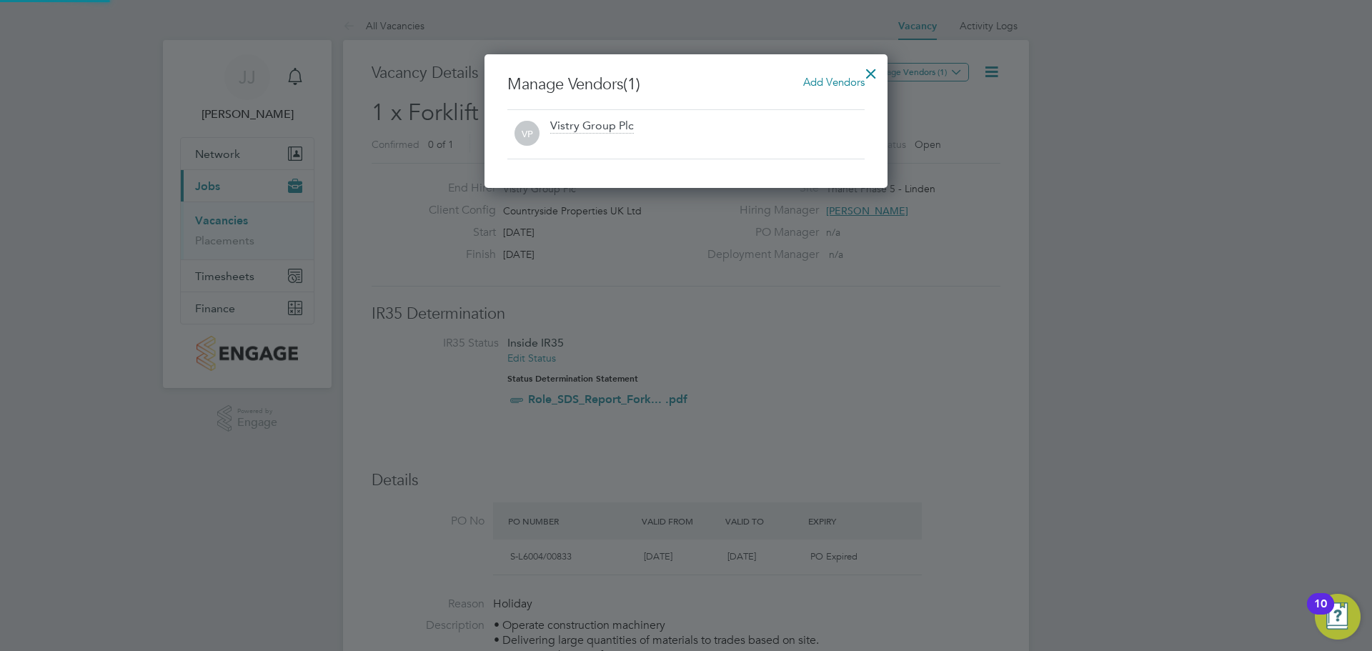
scroll to position [134, 404]
click at [849, 77] on span "Add Vendors" at bounding box center [833, 82] width 61 height 14
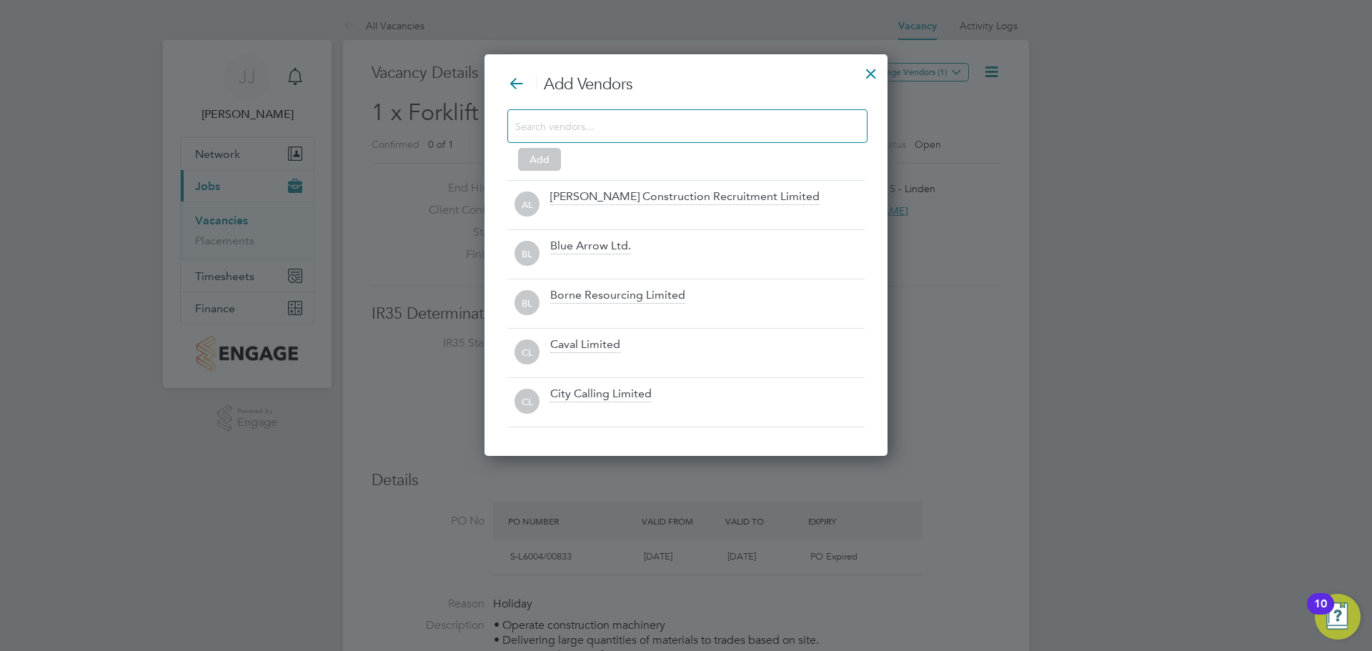
click at [570, 131] on input at bounding box center [676, 125] width 322 height 19
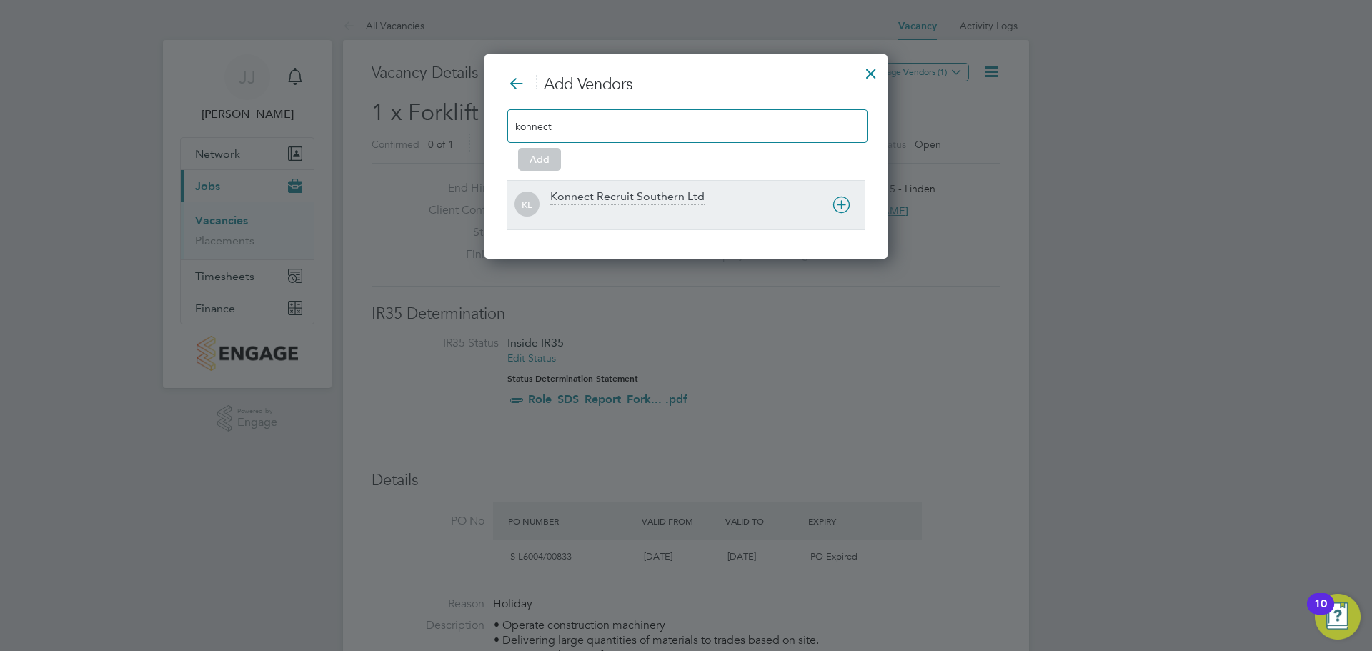
type input "konnect"
click at [600, 195] on div "Konnect Recruit Southern Ltd" at bounding box center [627, 197] width 154 height 16
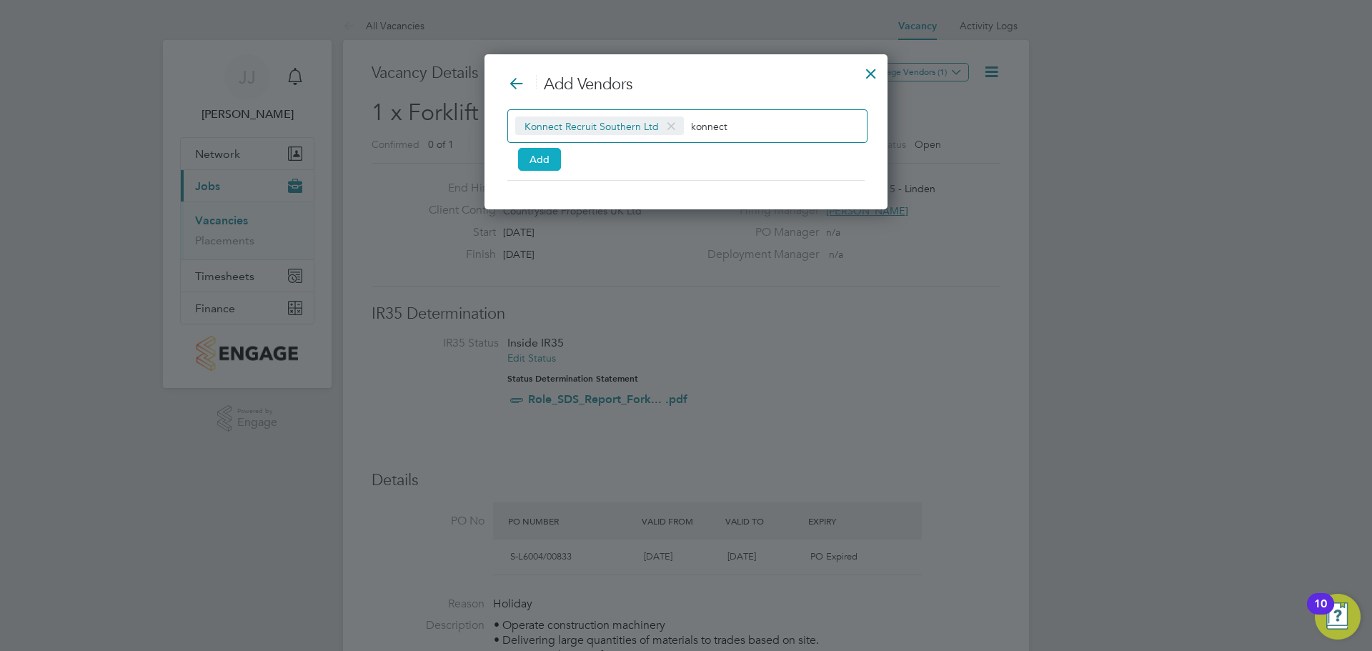
click at [541, 157] on button "Add" at bounding box center [539, 159] width 43 height 23
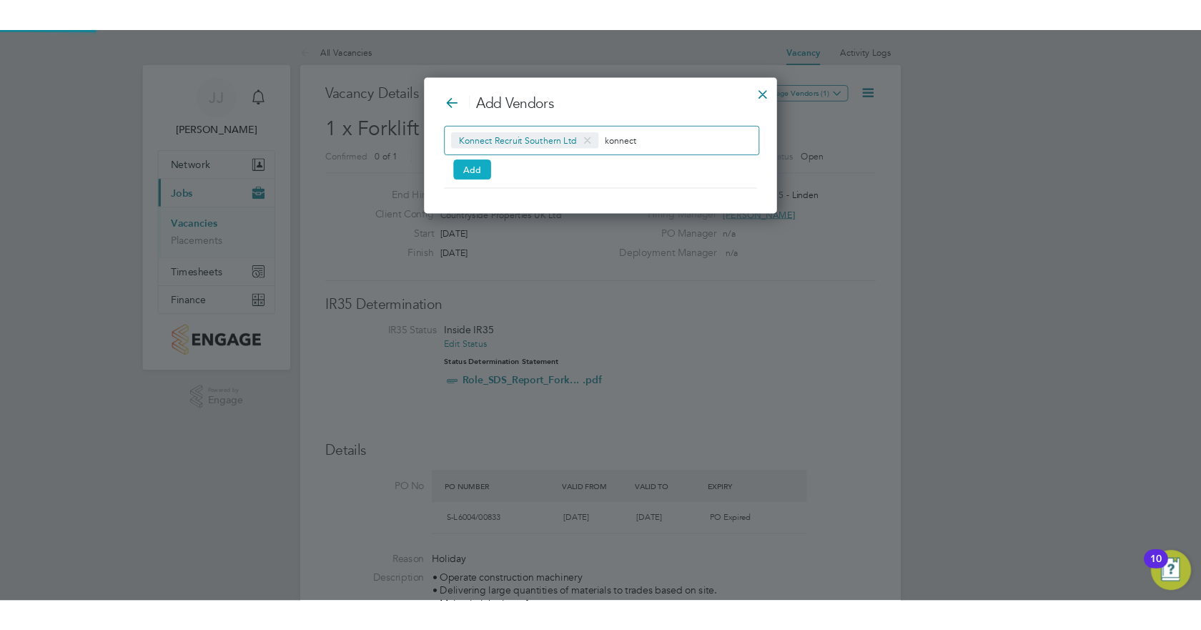
scroll to position [183, 404]
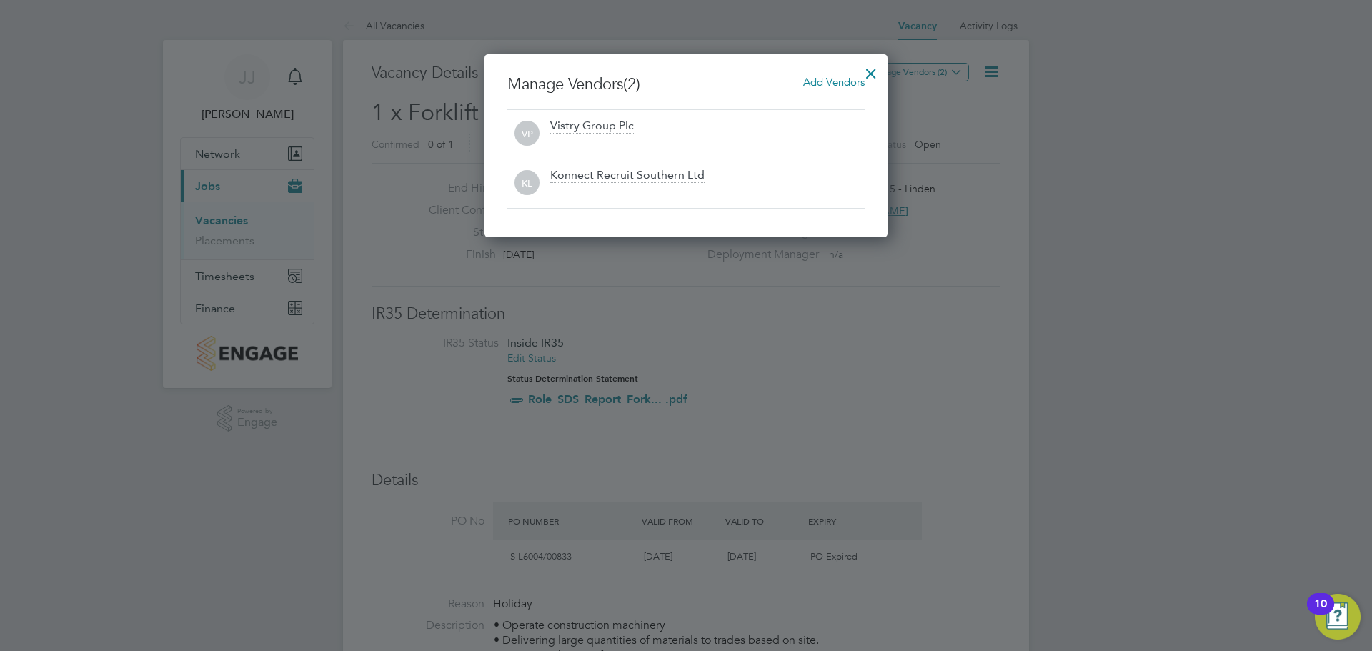
click at [868, 71] on div at bounding box center [871, 70] width 26 height 26
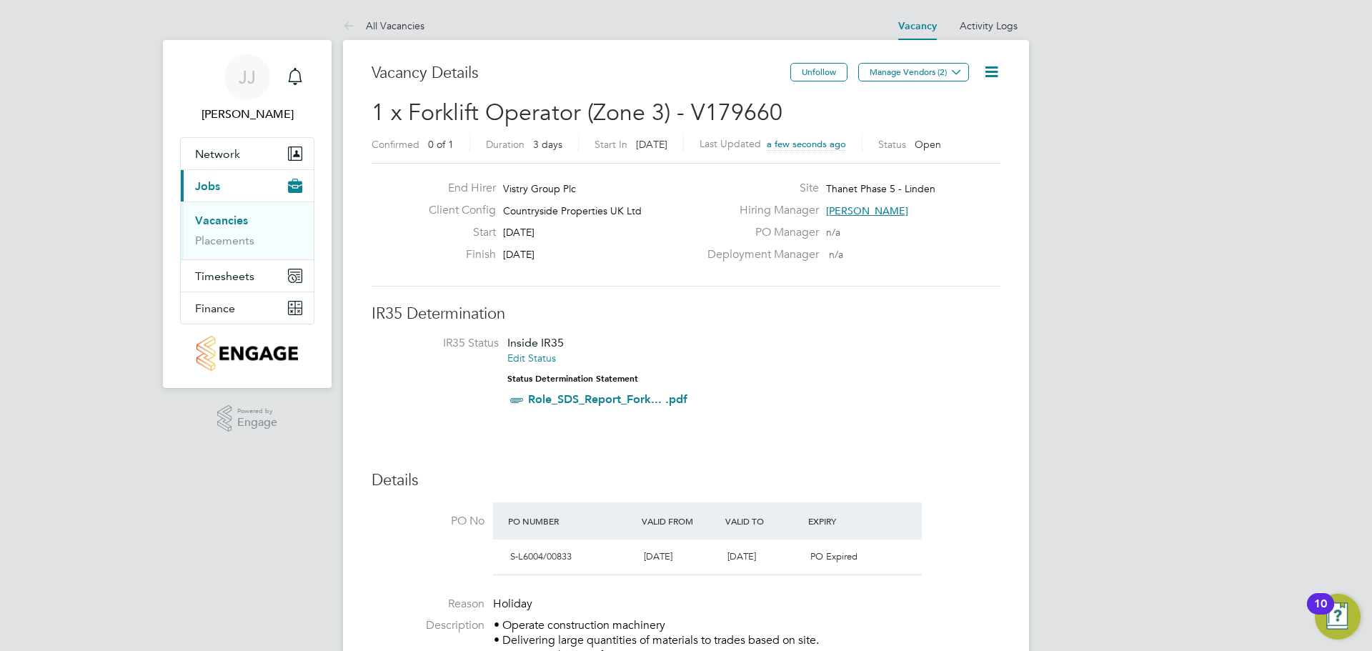
click at [213, 223] on link "Vacancies" at bounding box center [221, 221] width 53 height 14
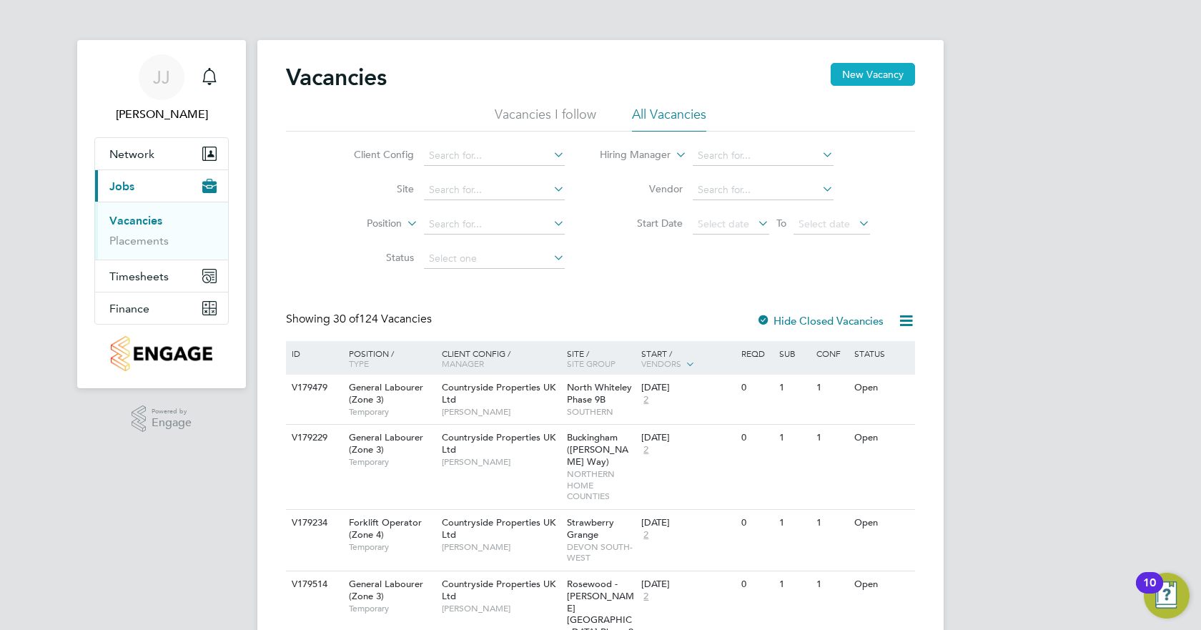
click at [880, 72] on button "New Vacancy" at bounding box center [872, 74] width 84 height 23
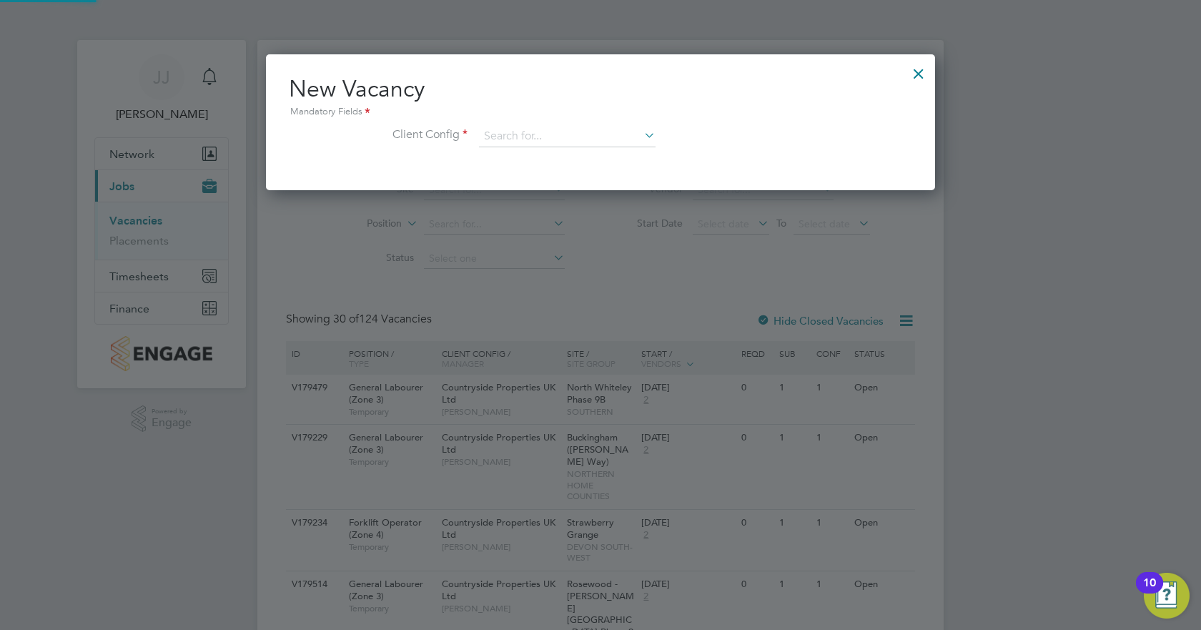
scroll to position [136, 670]
click at [512, 133] on input at bounding box center [567, 136] width 177 height 21
drag, startPoint x: 534, startPoint y: 132, endPoint x: 166, endPoint y: 124, distance: 368.1
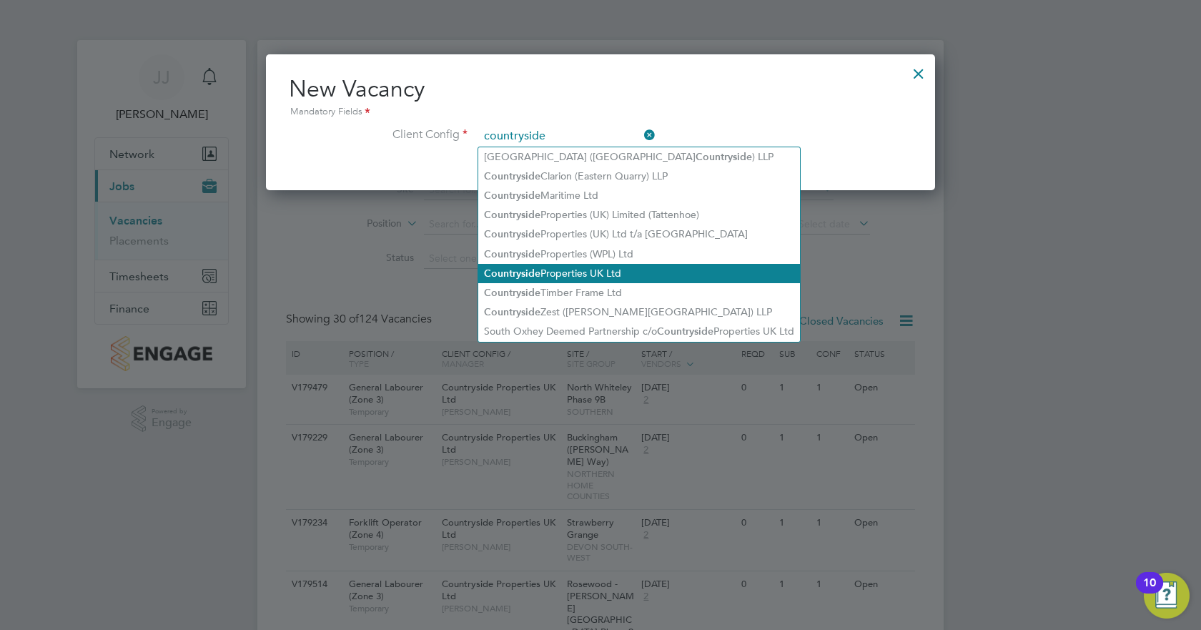
click at [625, 269] on li "Countryside Properties UK Ltd" at bounding box center [639, 273] width 322 height 19
type input "Countryside Properties UK Ltd"
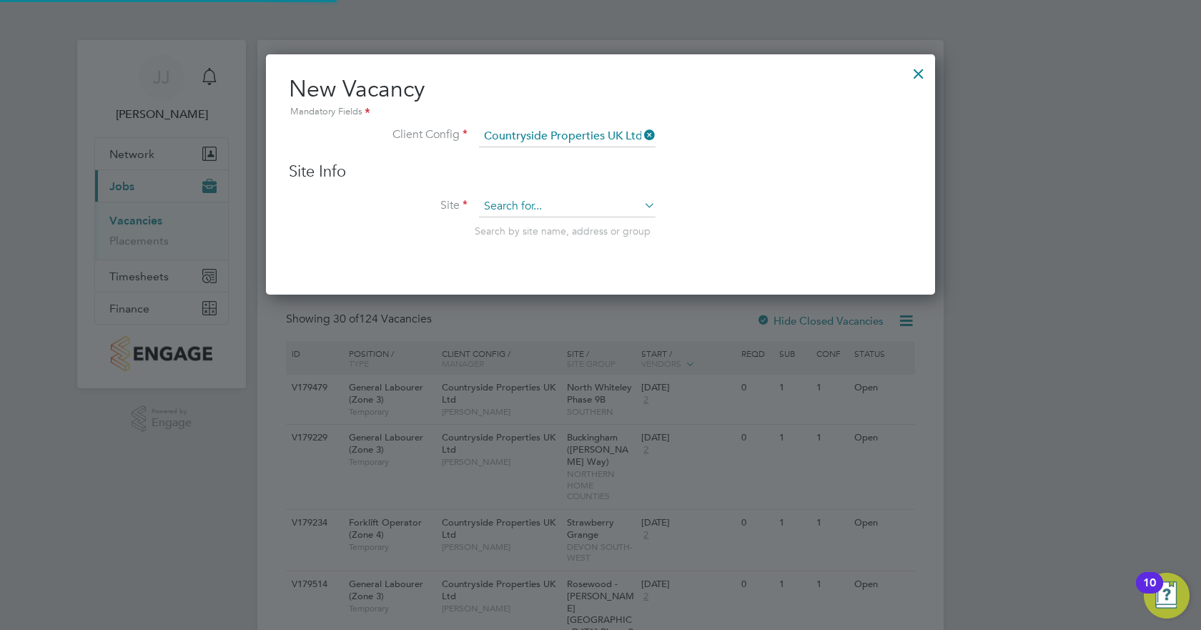
click at [532, 204] on input at bounding box center [567, 206] width 177 height 21
click at [548, 265] on li "Thanet Phase 5 - Linden" at bounding box center [567, 266] width 178 height 19
type input "Thanet Phase 5 - Linden"
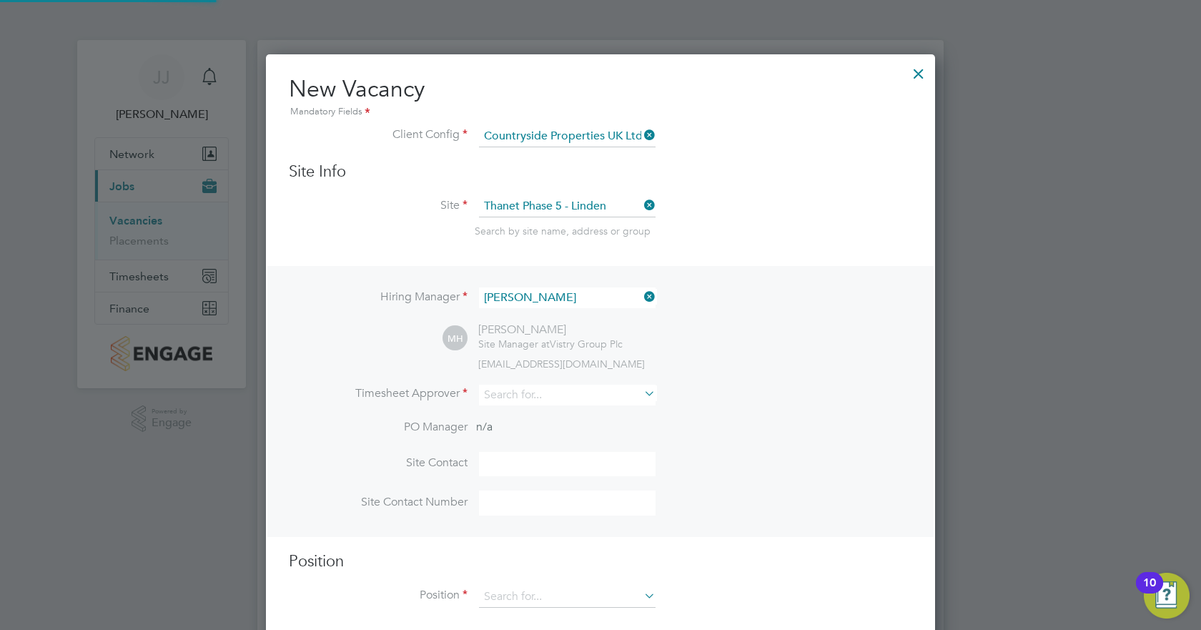
scroll to position [597, 670]
drag, startPoint x: 561, startPoint y: 393, endPoint x: 543, endPoint y: 394, distance: 17.9
click at [560, 393] on input at bounding box center [567, 394] width 177 height 21
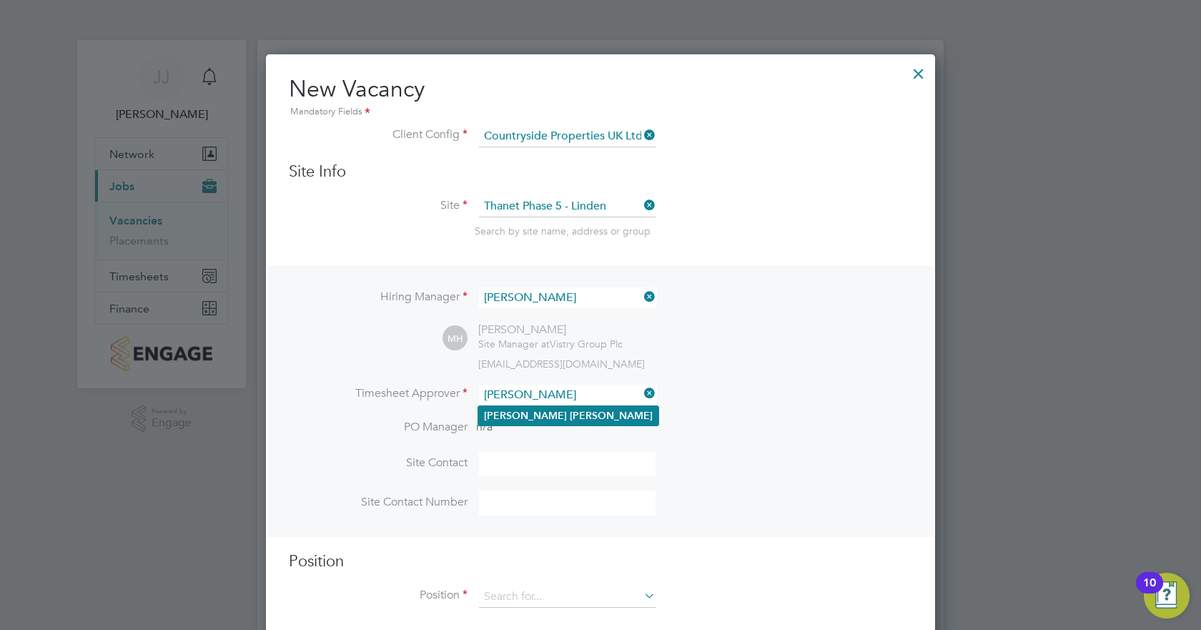
click at [587, 411] on li "[PERSON_NAME]" at bounding box center [568, 415] width 180 height 19
type input "[PERSON_NAME]"
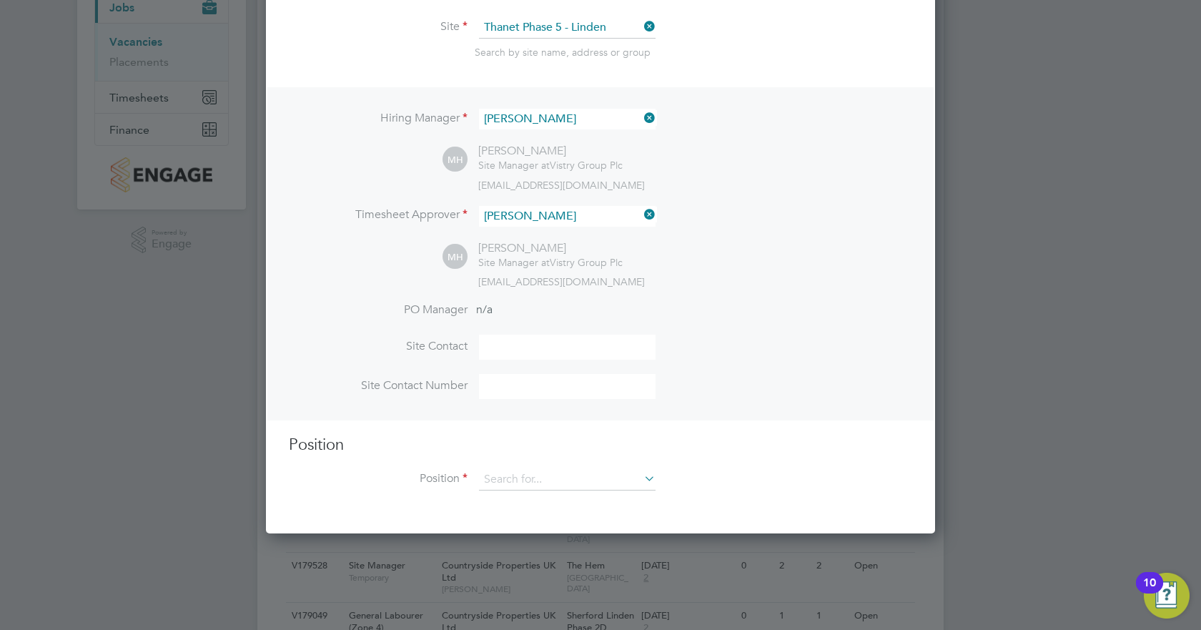
scroll to position [214, 0]
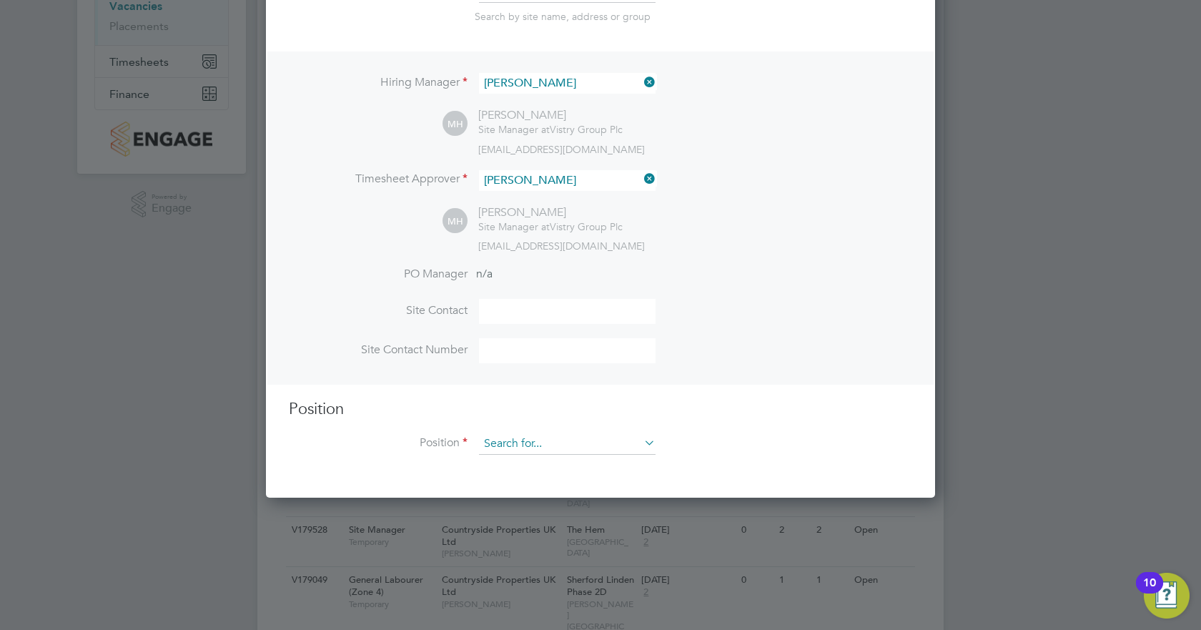
click at [521, 450] on input at bounding box center [567, 443] width 177 height 21
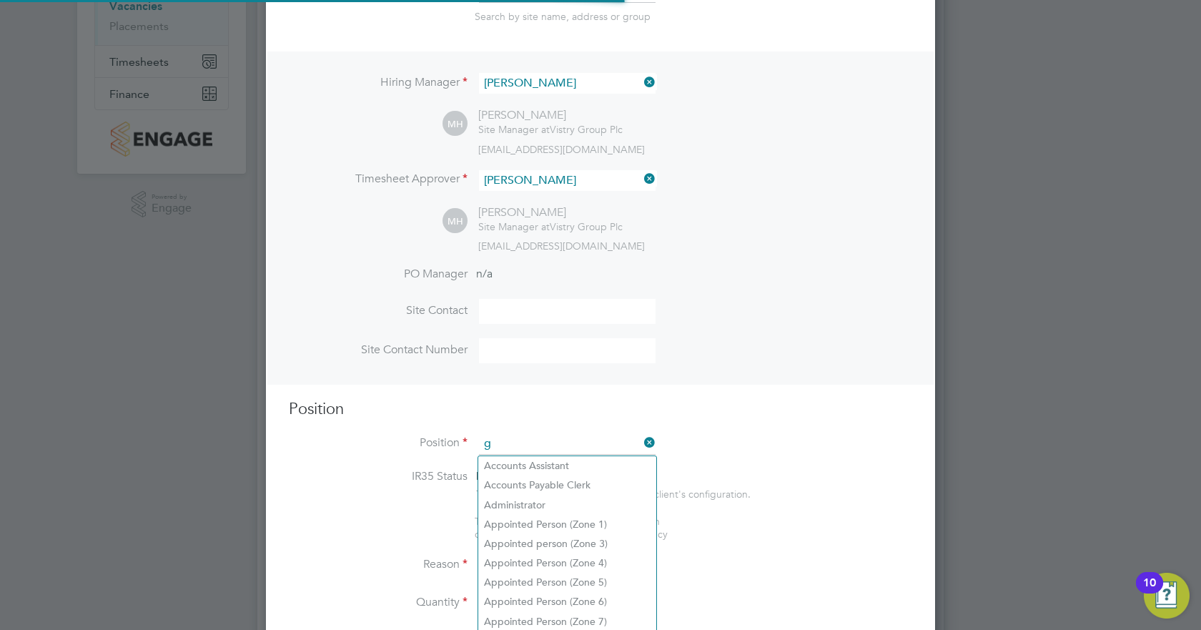
scroll to position [2060, 670]
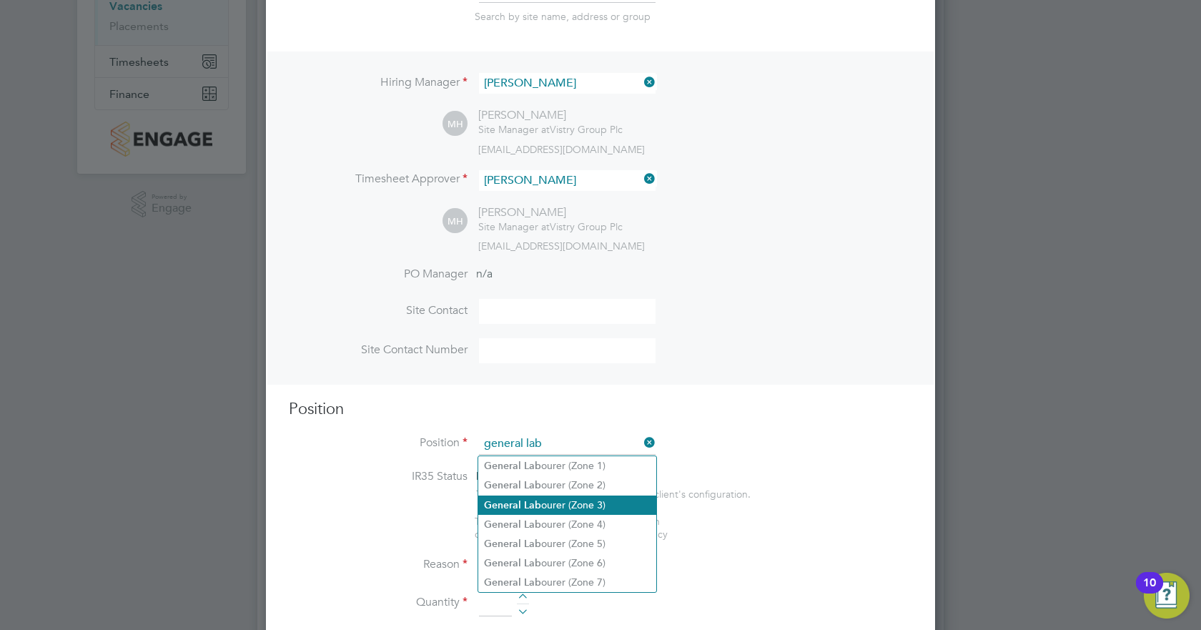
click at [576, 504] on li "General Lab ourer (Zone 3)" at bounding box center [567, 504] width 178 height 19
type input "General Labourer (Zone 3)"
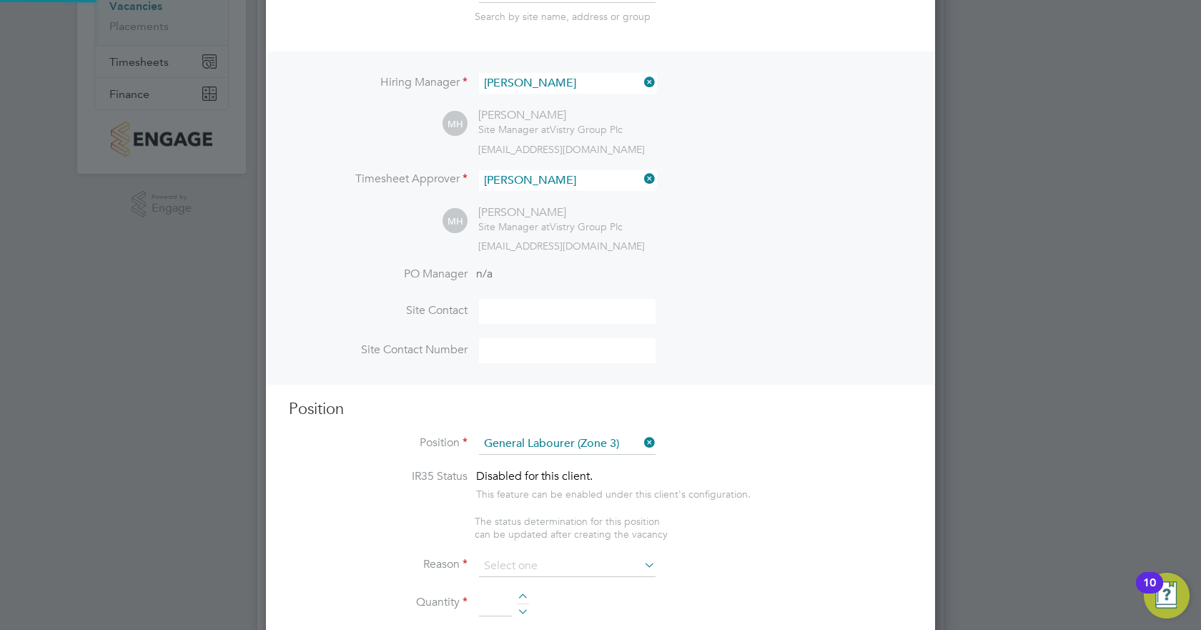
type textarea "- General labouring duties - Supporting the trades on site - Moving materials a…"
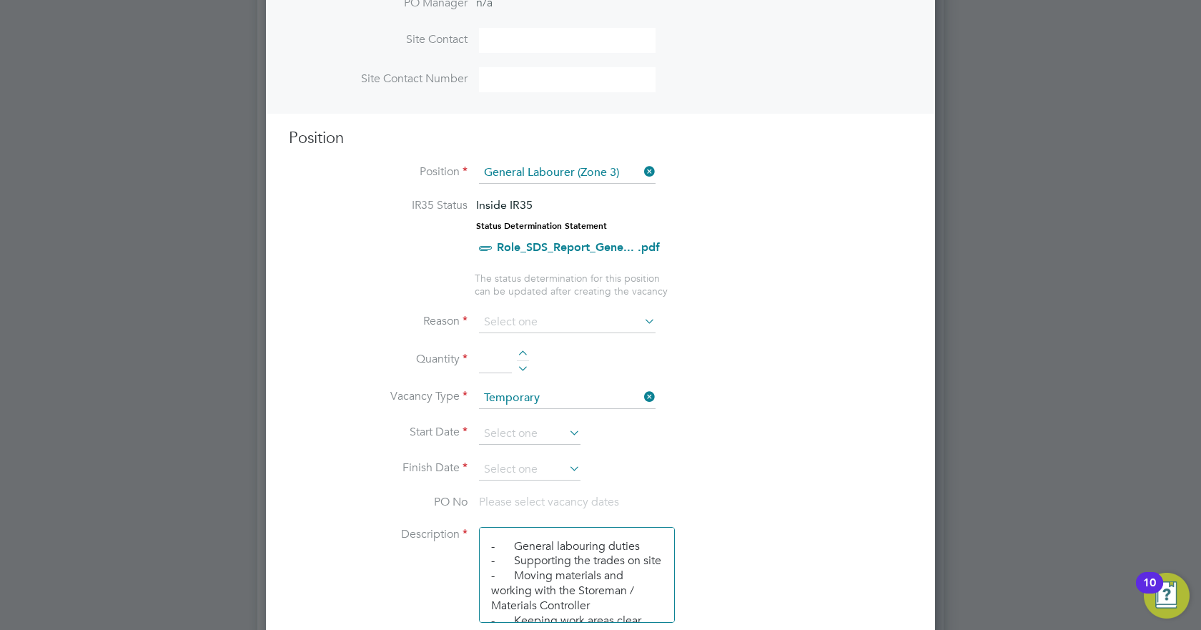
scroll to position [500, 0]
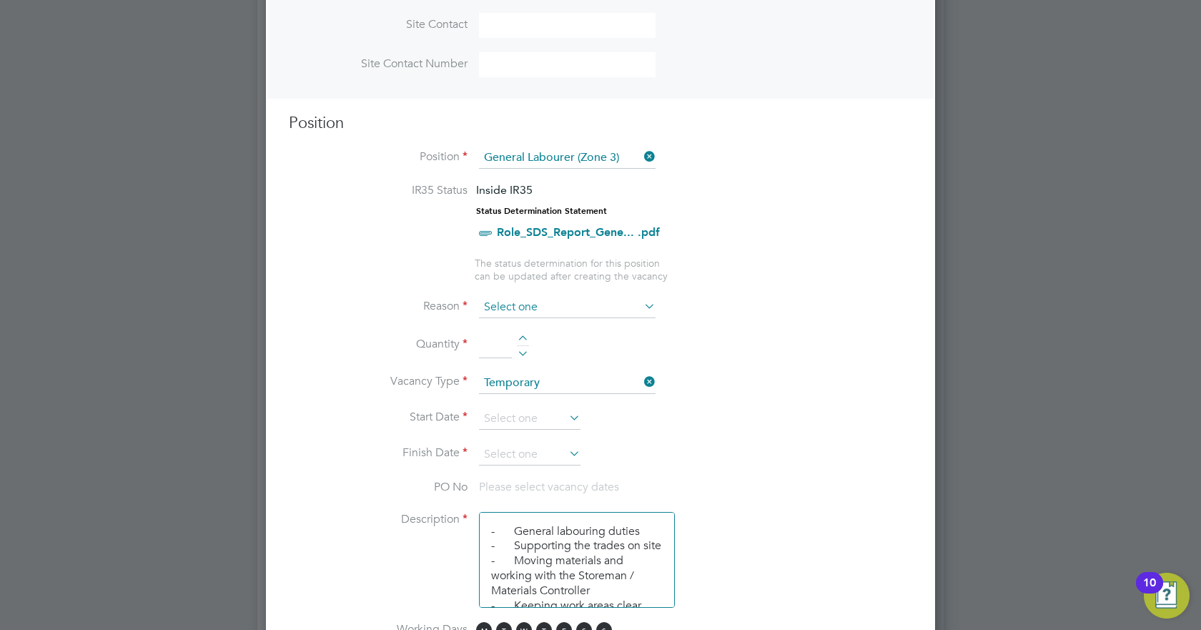
click at [531, 309] on input at bounding box center [567, 307] width 177 height 21
click at [534, 358] on li "Extra Work" at bounding box center [567, 365] width 178 height 19
type input "Extra Work"
click at [490, 349] on input at bounding box center [495, 345] width 33 height 26
type input "4"
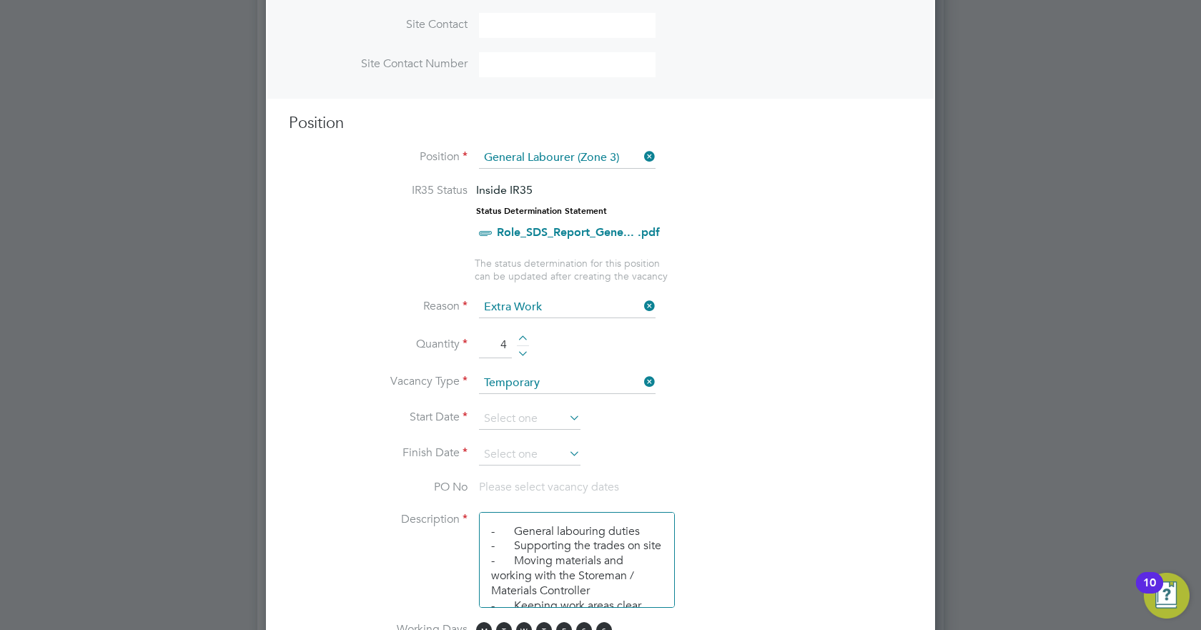
click at [778, 360] on li "Quantity 4" at bounding box center [600, 352] width 623 height 40
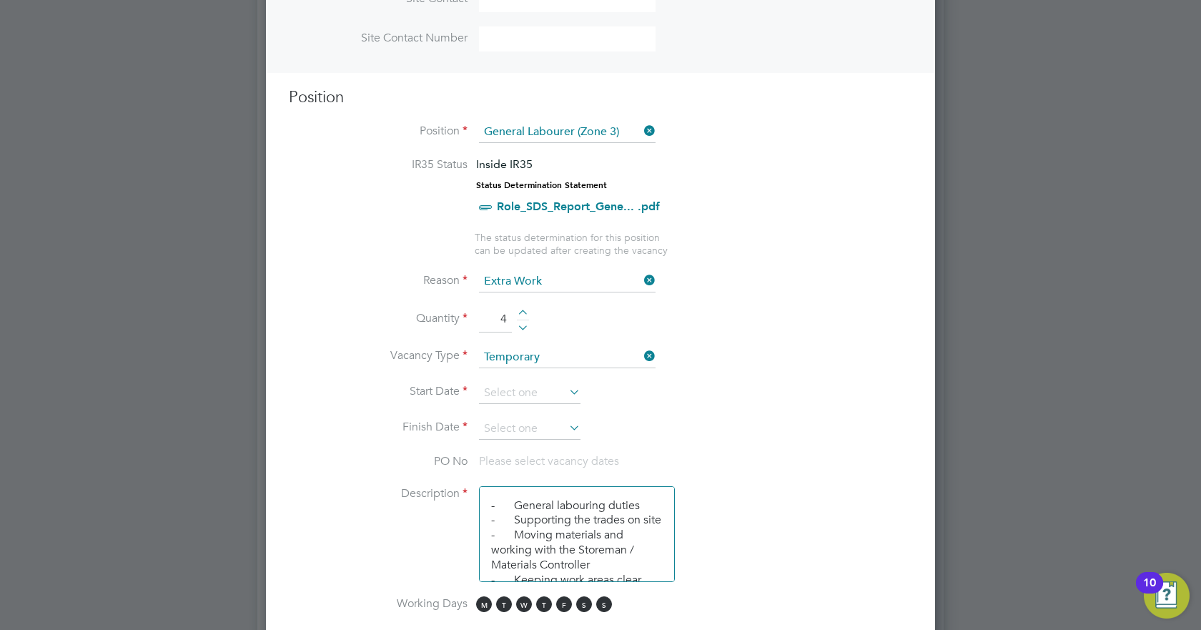
scroll to position [572, 0]
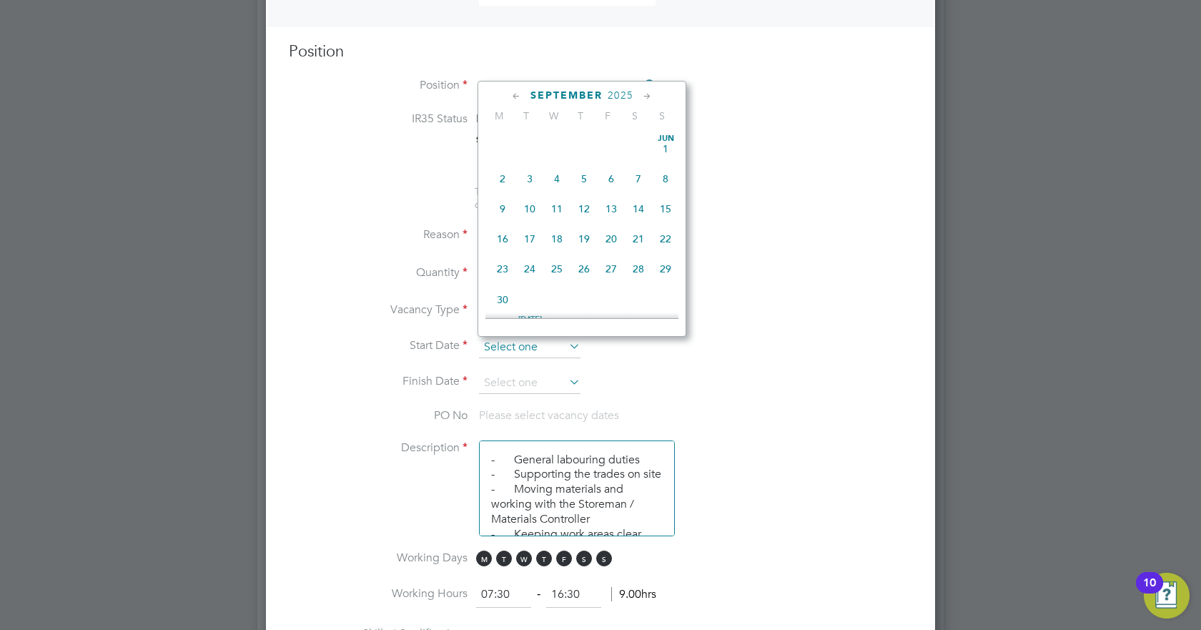
click at [521, 343] on input at bounding box center [529, 347] width 101 height 21
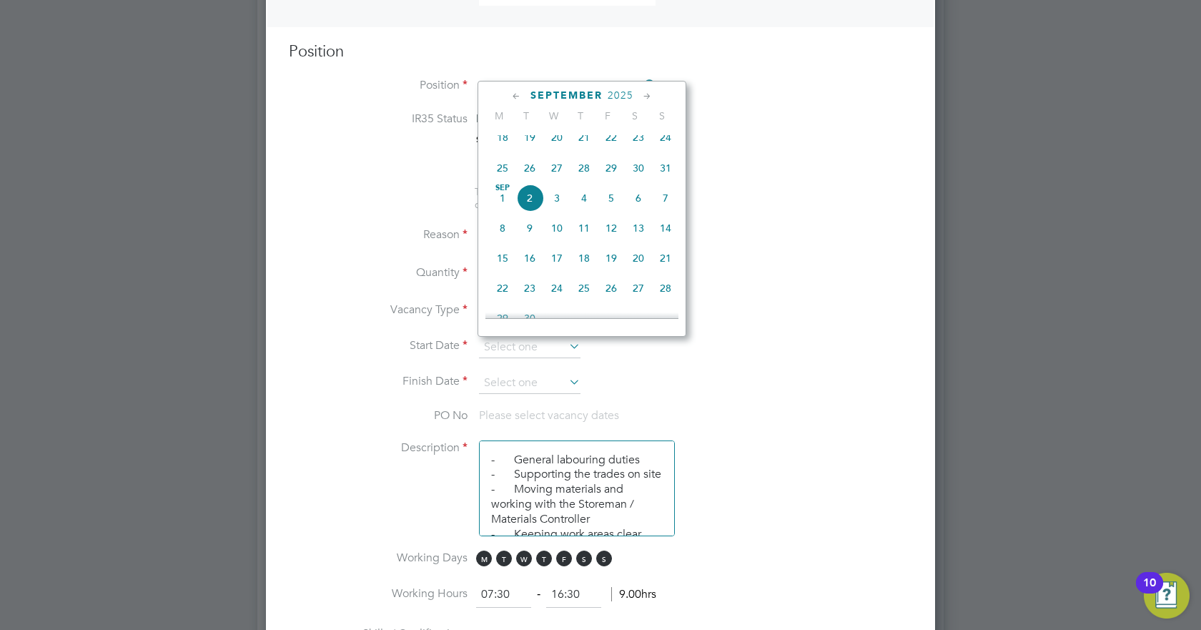
click at [501, 207] on span "[DATE]" at bounding box center [502, 197] width 27 height 27
type input "[DATE]"
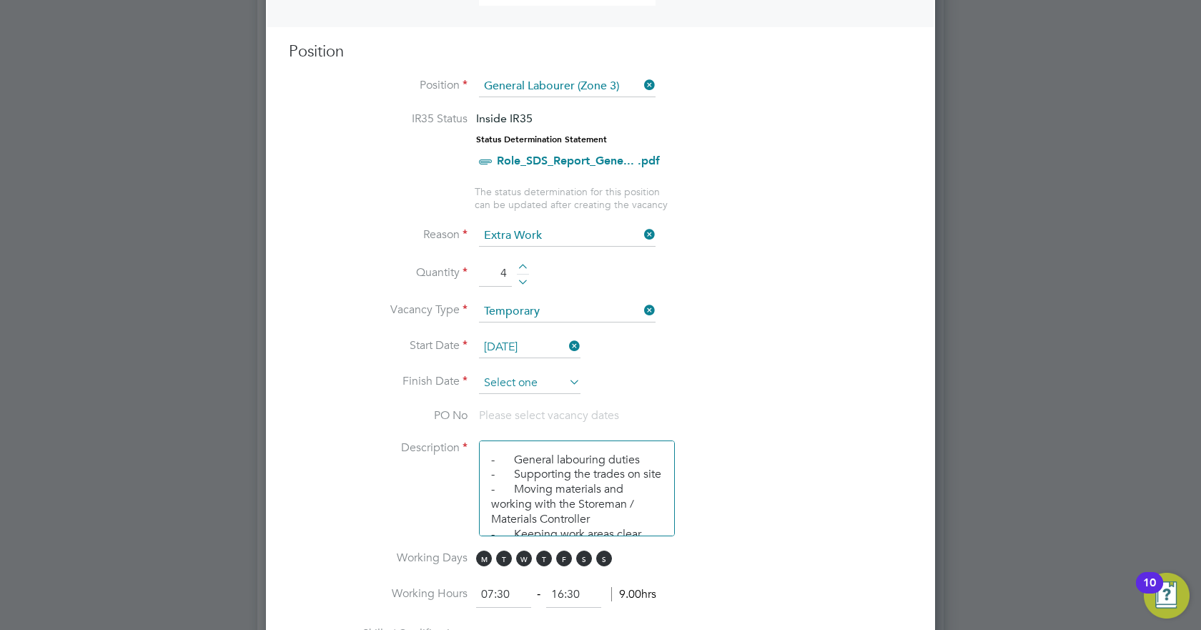
click at [534, 382] on input at bounding box center [529, 382] width 101 height 21
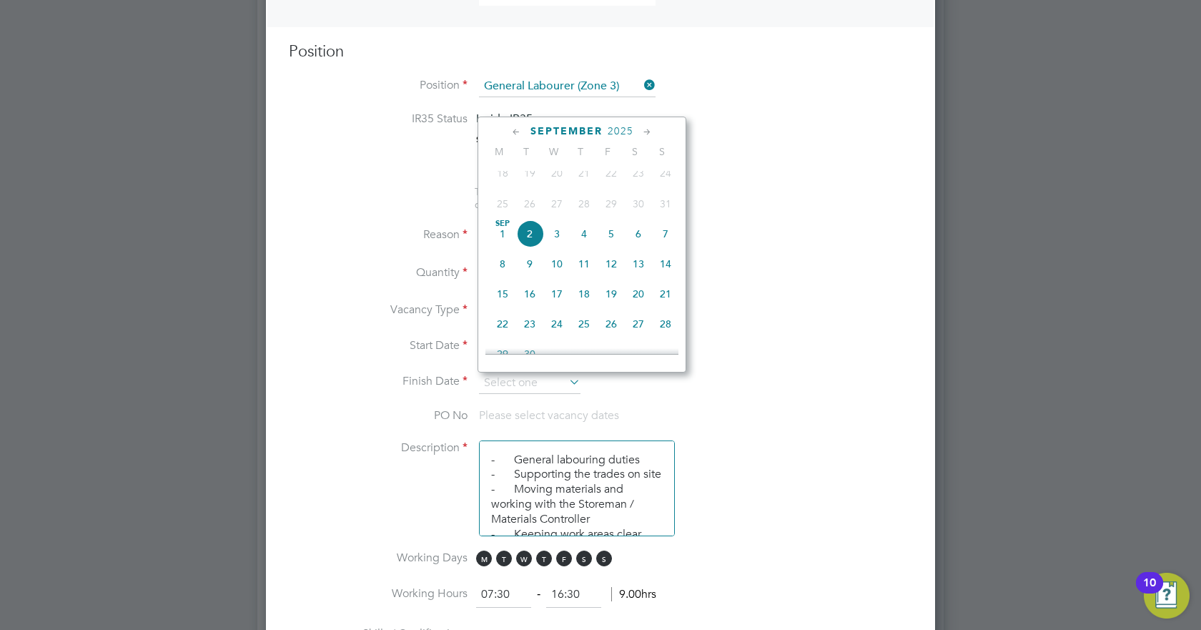
click at [607, 242] on span "5" at bounding box center [610, 233] width 27 height 27
type input "[DATE]"
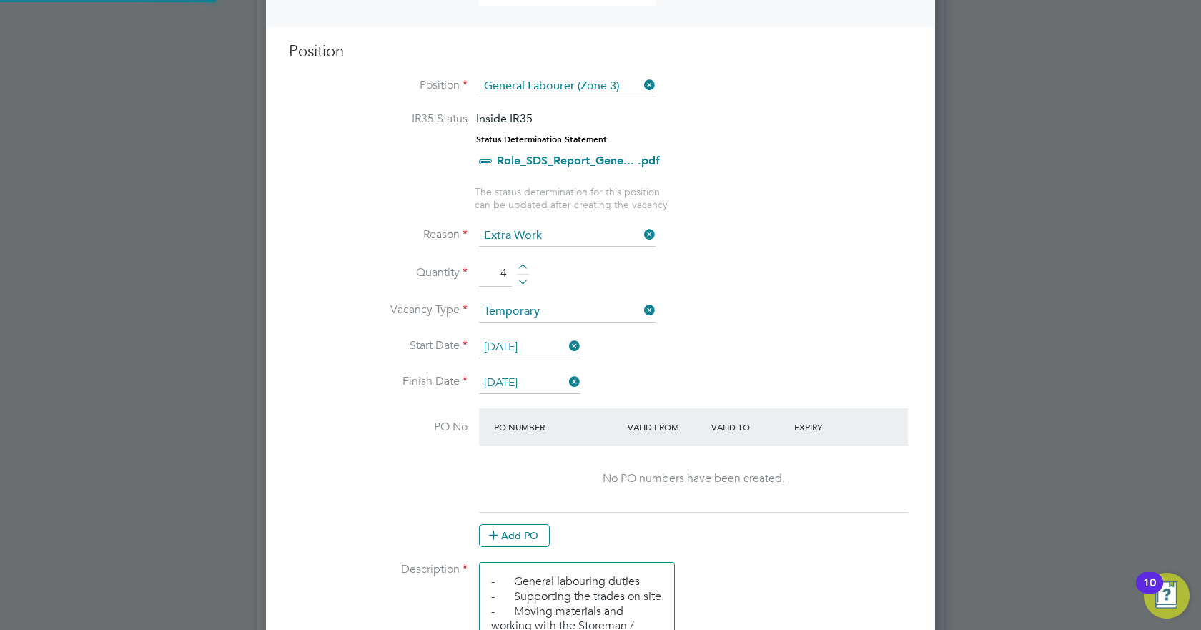
click at [827, 354] on li "Start Date [DATE]" at bounding box center [600, 355] width 623 height 36
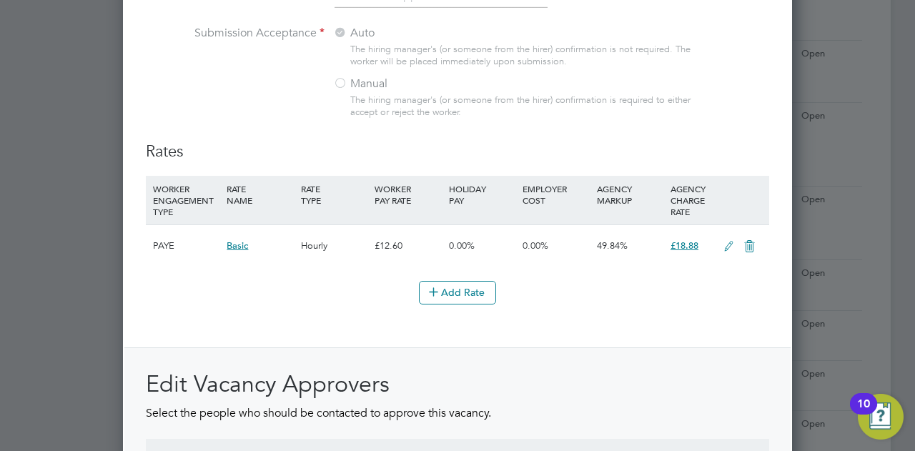
scroll to position [1776, 0]
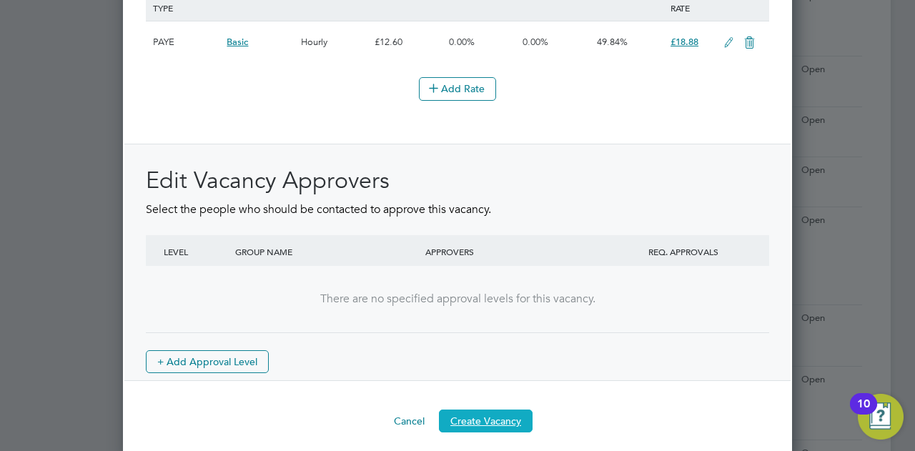
click at [486, 414] on button "Create Vacancy" at bounding box center [486, 420] width 94 height 23
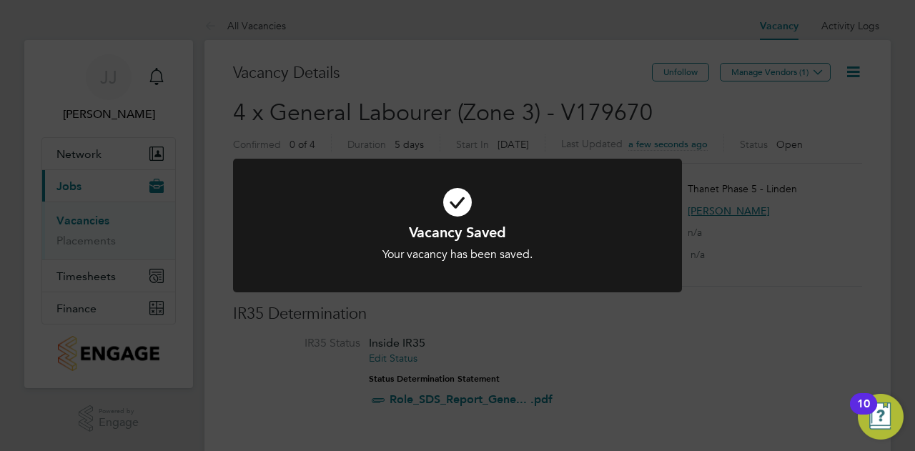
click at [654, 109] on div "Vacancy Saved Your vacancy has been saved. Cancel Okay" at bounding box center [457, 225] width 915 height 451
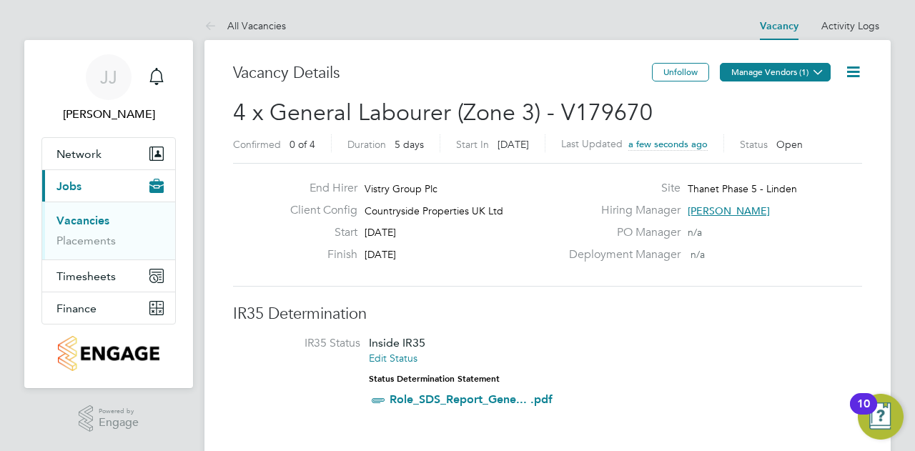
click at [800, 74] on button "Manage Vendors (1)" at bounding box center [775, 72] width 111 height 19
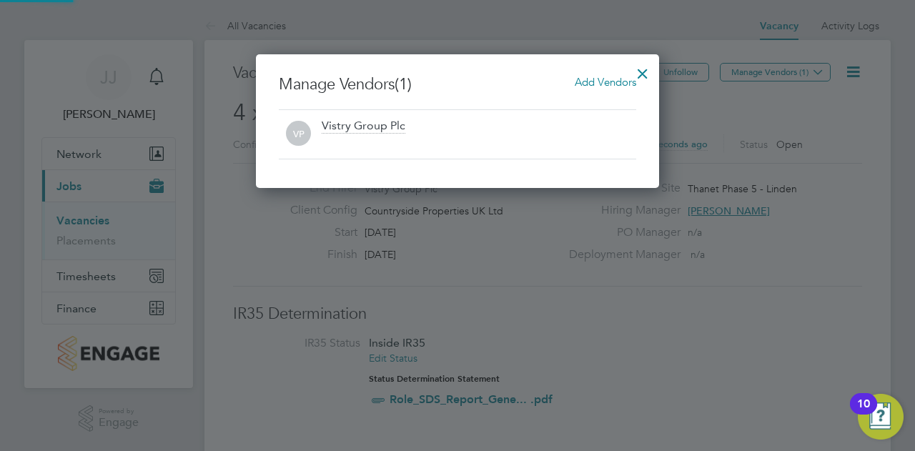
scroll to position [134, 403]
click at [614, 79] on span "Add Vendors" at bounding box center [605, 82] width 61 height 14
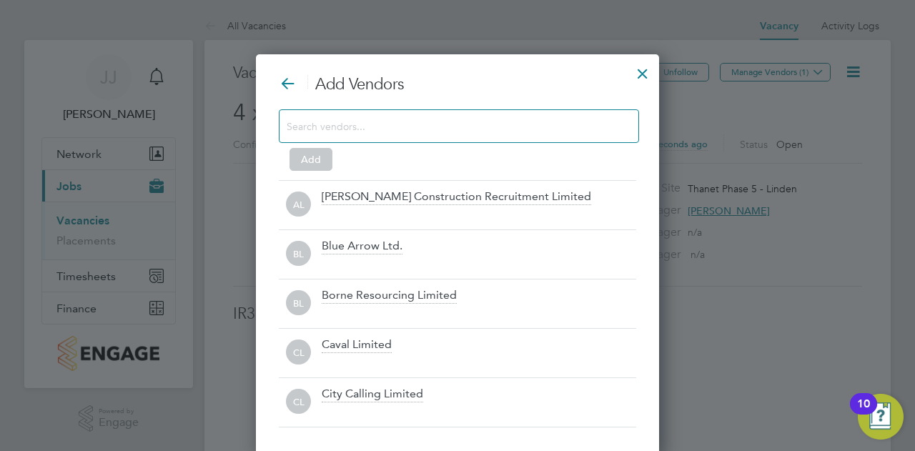
click at [515, 131] on input at bounding box center [448, 125] width 322 height 19
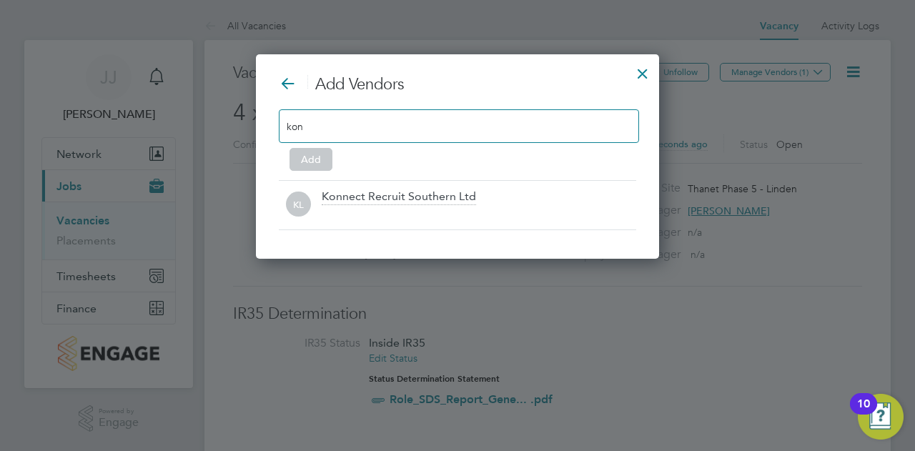
scroll to position [204, 403]
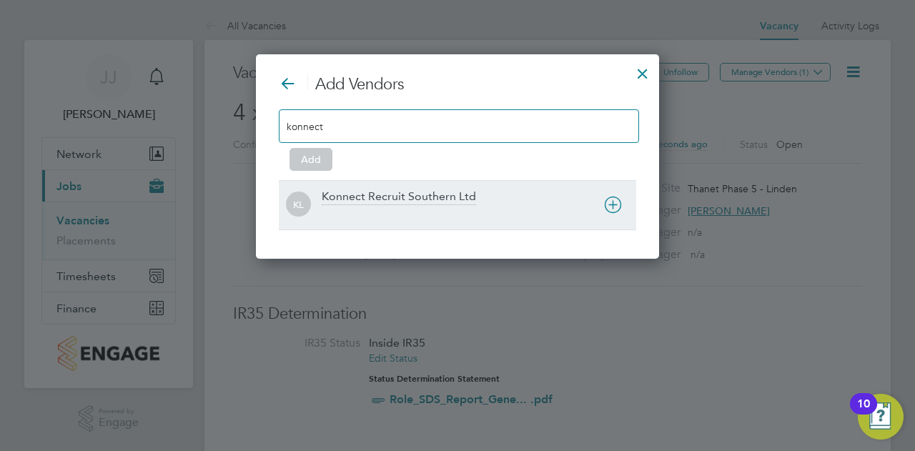
type input "konnect"
click at [392, 197] on div "Konnect Recruit Southern Ltd" at bounding box center [399, 197] width 154 height 16
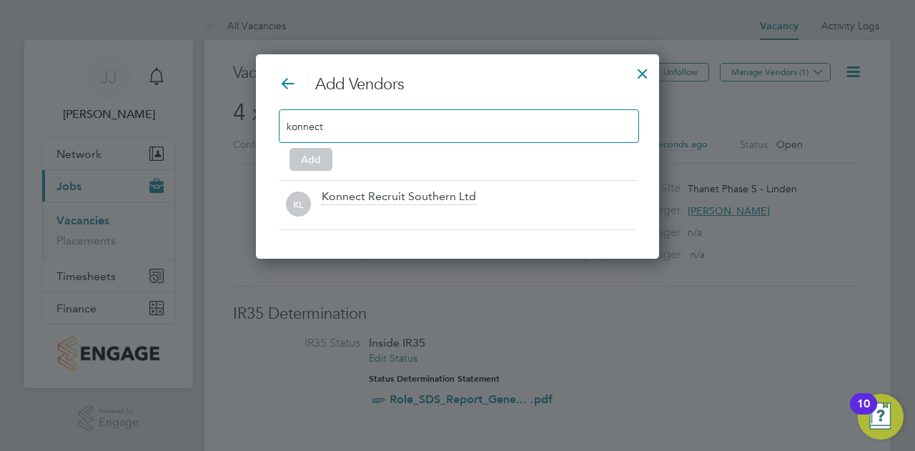
scroll to position [7, 7]
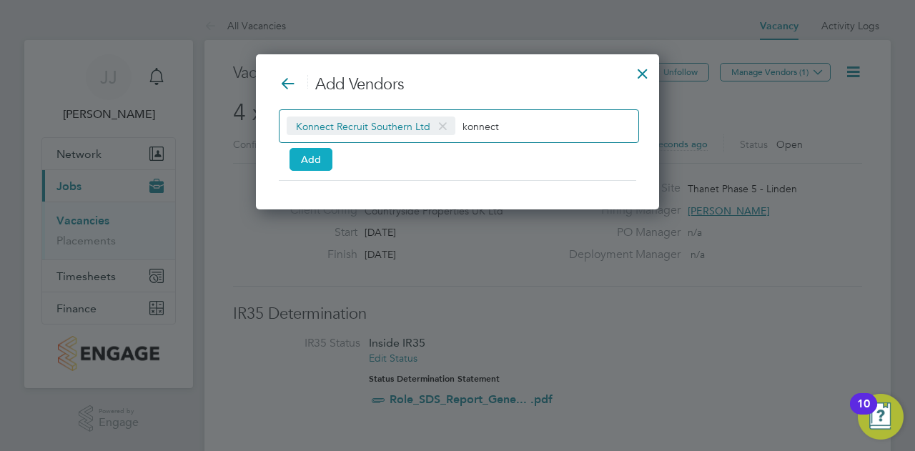
click at [306, 162] on button "Add" at bounding box center [310, 159] width 43 height 23
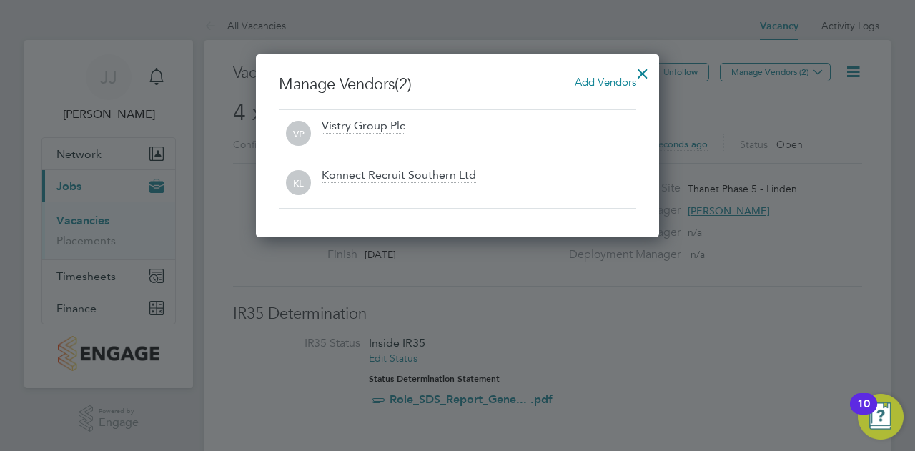
click at [640, 69] on div at bounding box center [643, 70] width 26 height 26
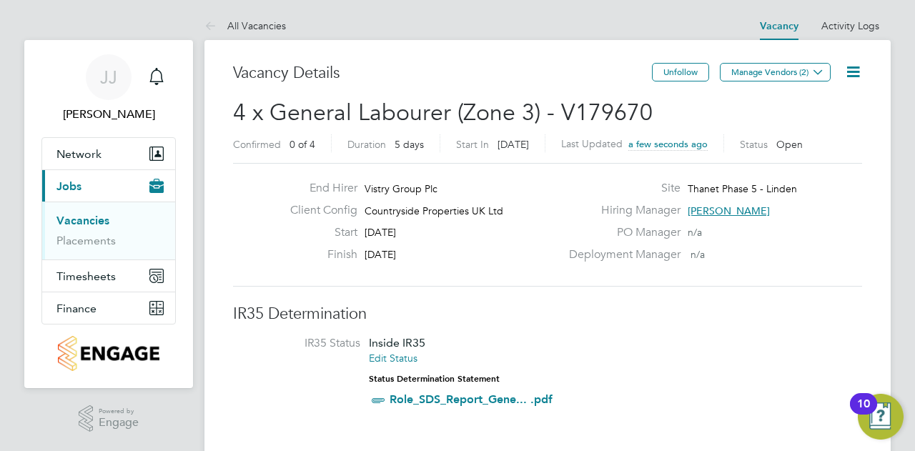
click at [81, 227] on link "Vacancies" at bounding box center [82, 221] width 53 height 14
